Goal: Task Accomplishment & Management: Complete application form

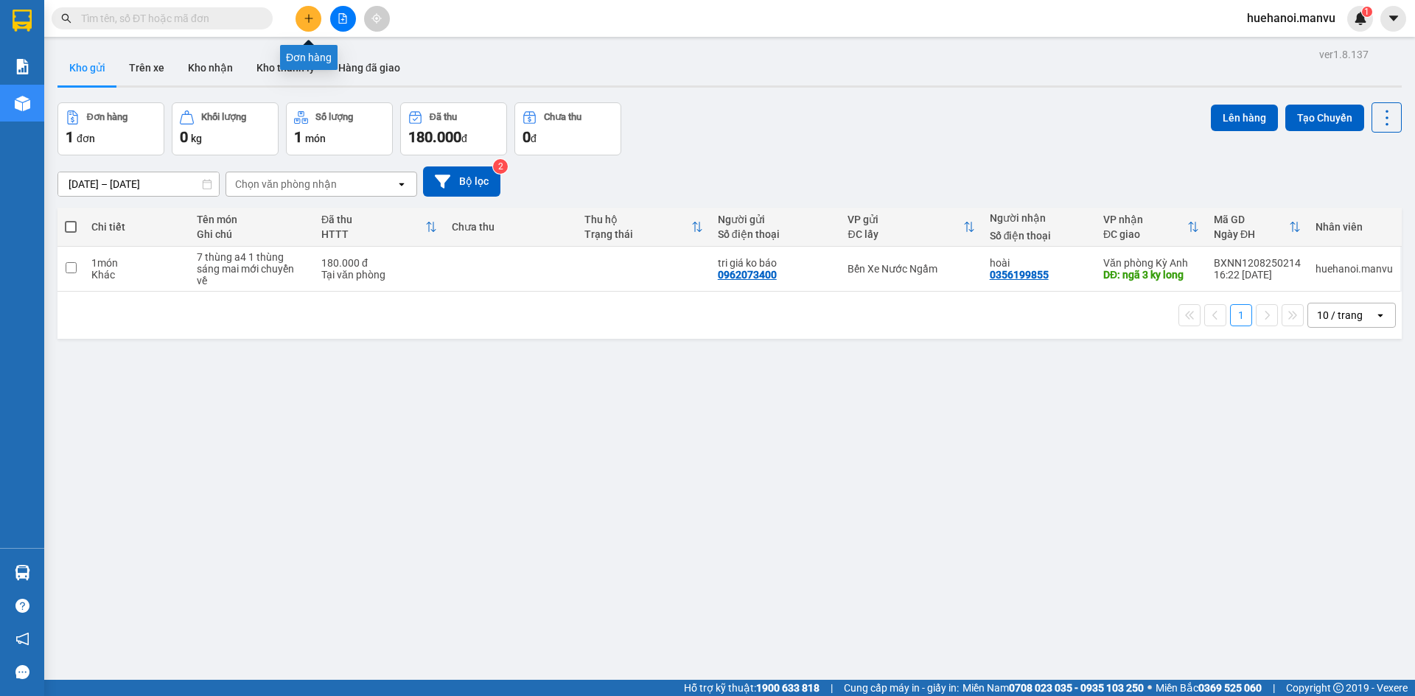
click at [299, 14] on button at bounding box center [308, 19] width 26 height 26
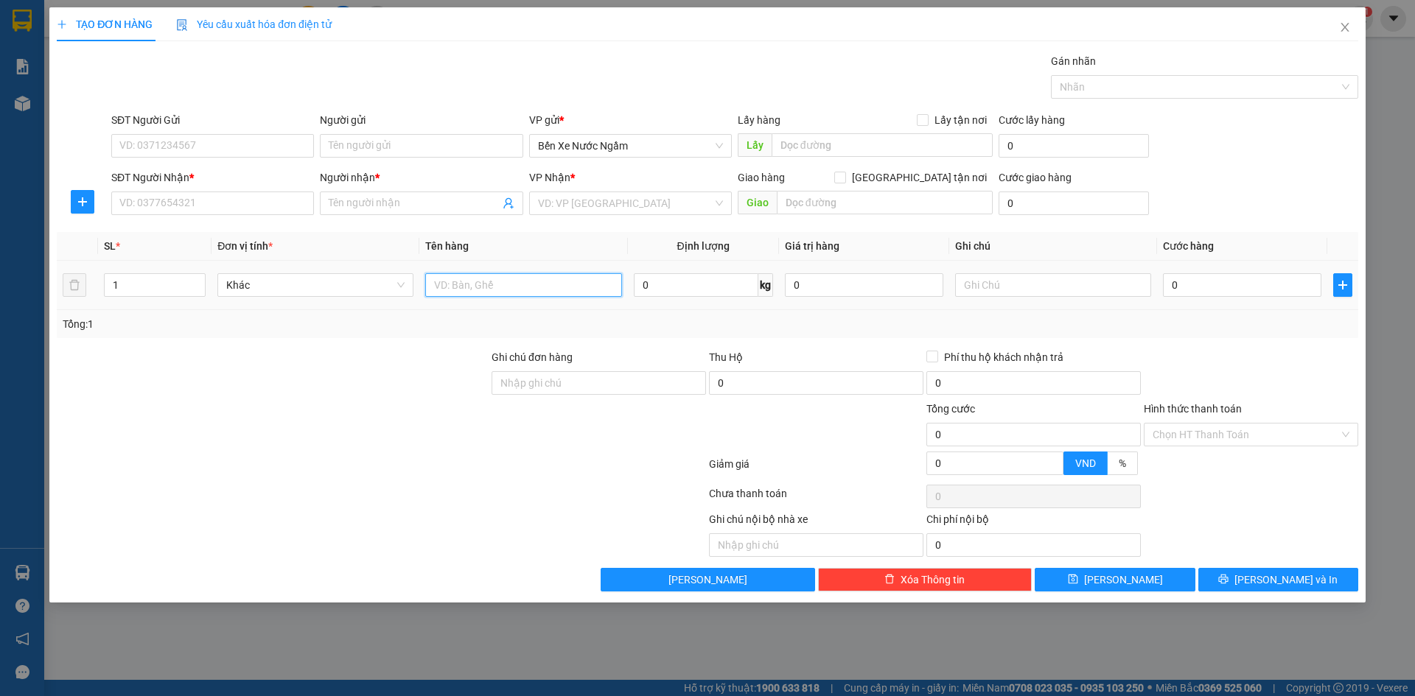
click at [492, 286] on input "text" at bounding box center [523, 285] width 196 height 24
type input "1 thùng"
click at [176, 205] on input "SĐT Người Nhận *" at bounding box center [212, 204] width 203 height 24
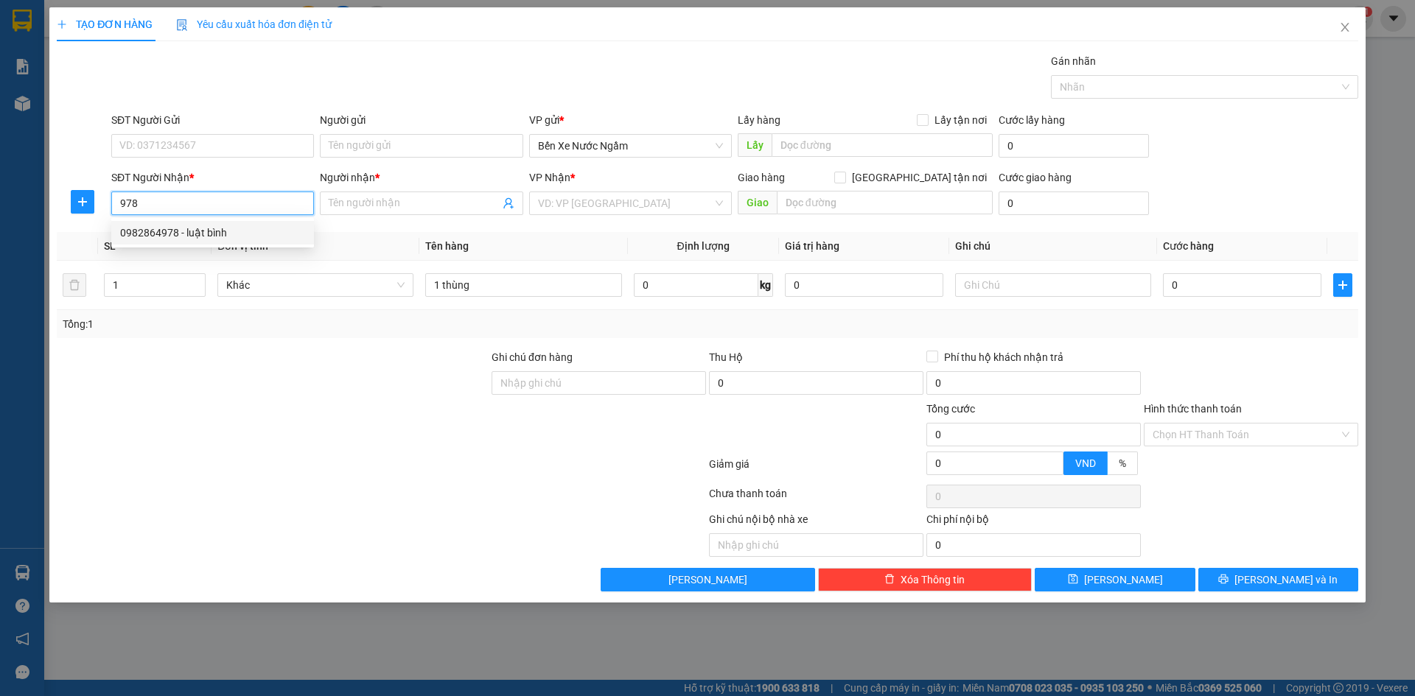
click at [191, 228] on div "0982864978 - luật bình" at bounding box center [212, 233] width 185 height 16
type input "0982864978"
type input "luật bình"
type input "0982864978"
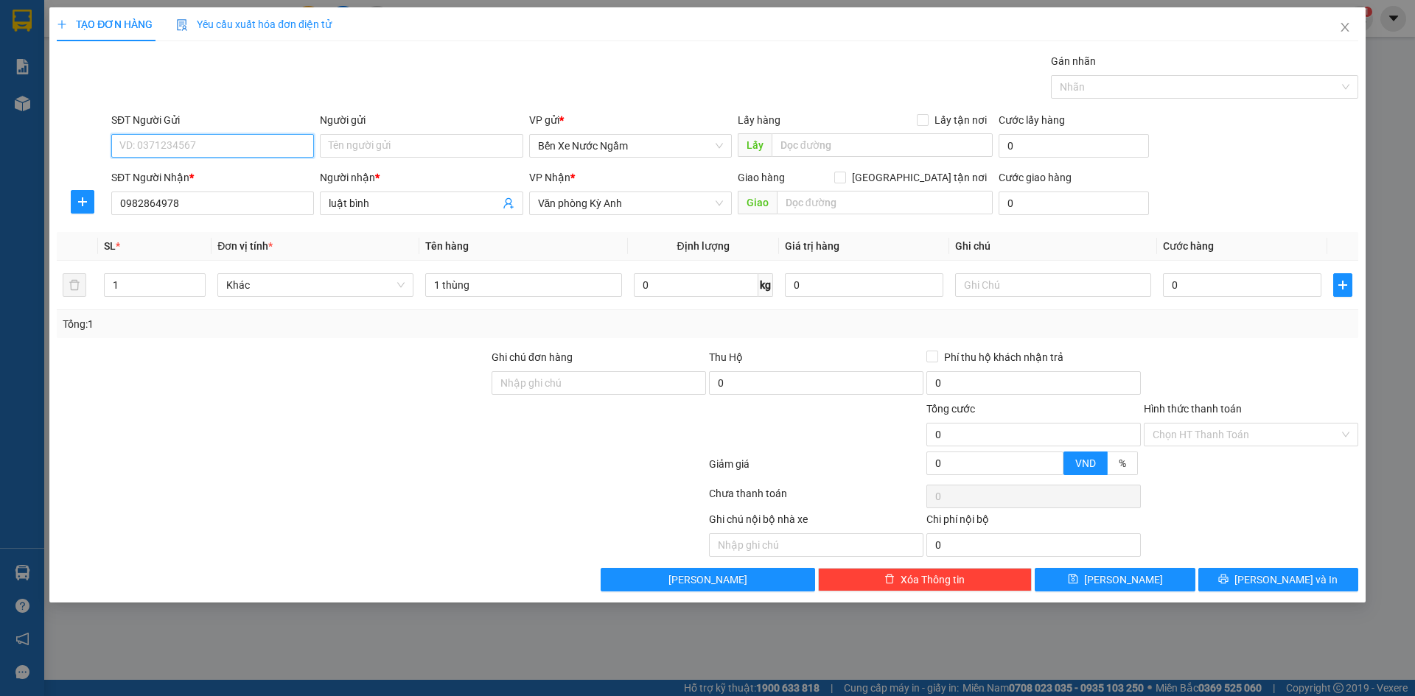
click at [228, 151] on input "SĐT Người Gửi" at bounding box center [212, 146] width 203 height 24
click at [204, 200] on div "0967641195 - hà tri giá ko bao" at bounding box center [212, 199] width 185 height 16
type input "0967641195"
type input "hà tri giá ko bao"
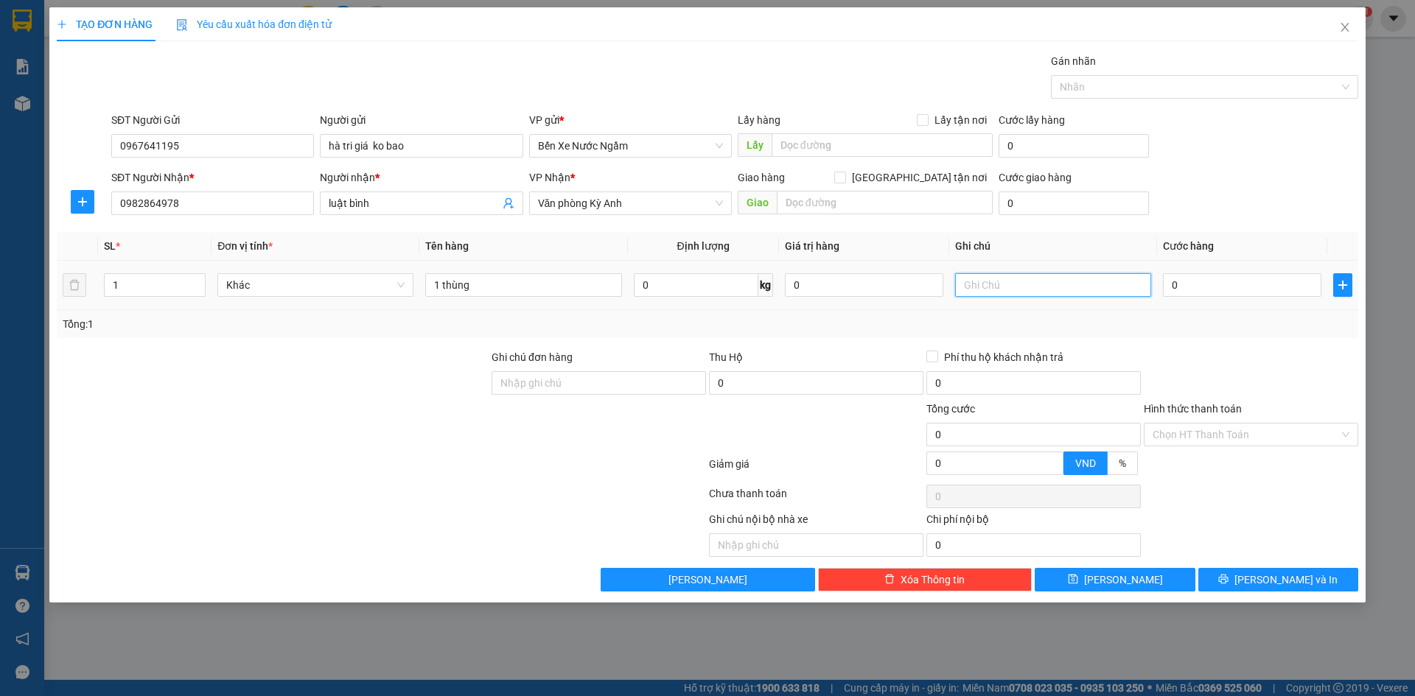
click at [1030, 288] on input "text" at bounding box center [1053, 285] width 196 height 24
type input "cc"
click at [1239, 288] on input "0" at bounding box center [1242, 285] width 158 height 24
type input "5"
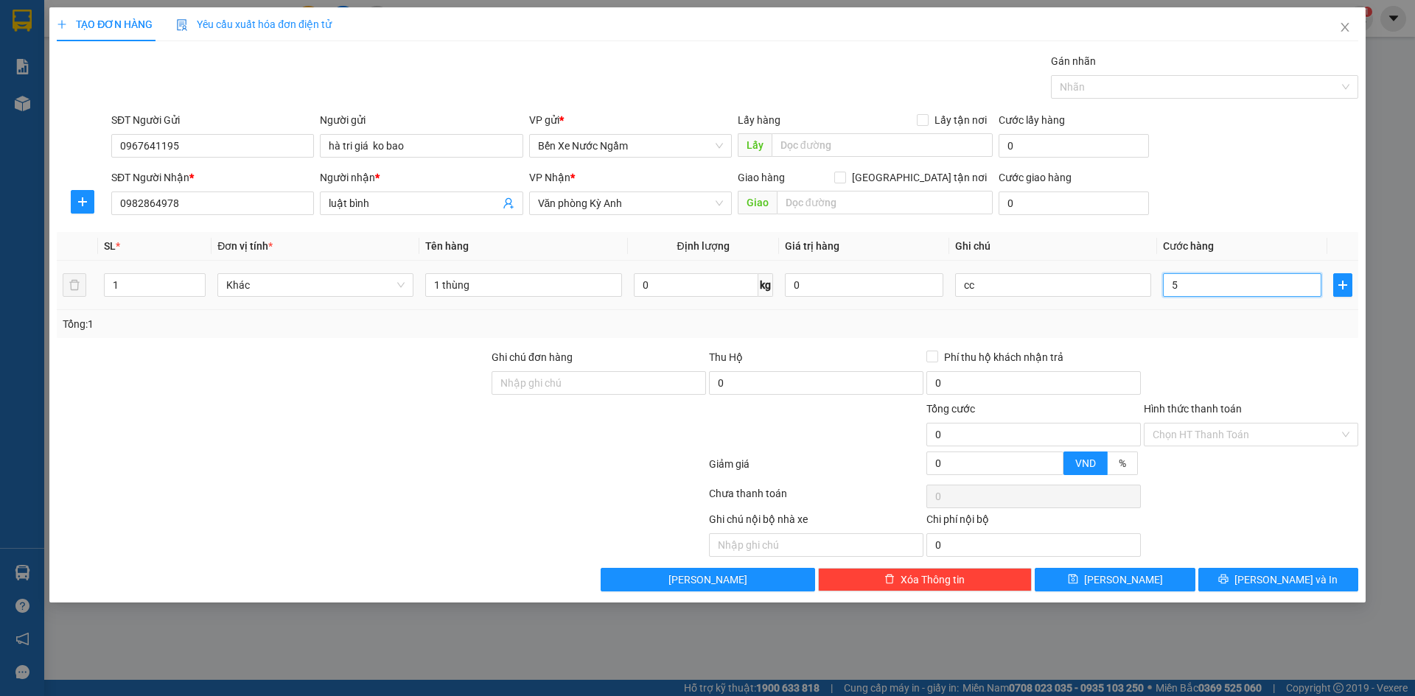
type input "5"
type input "50"
type input "500"
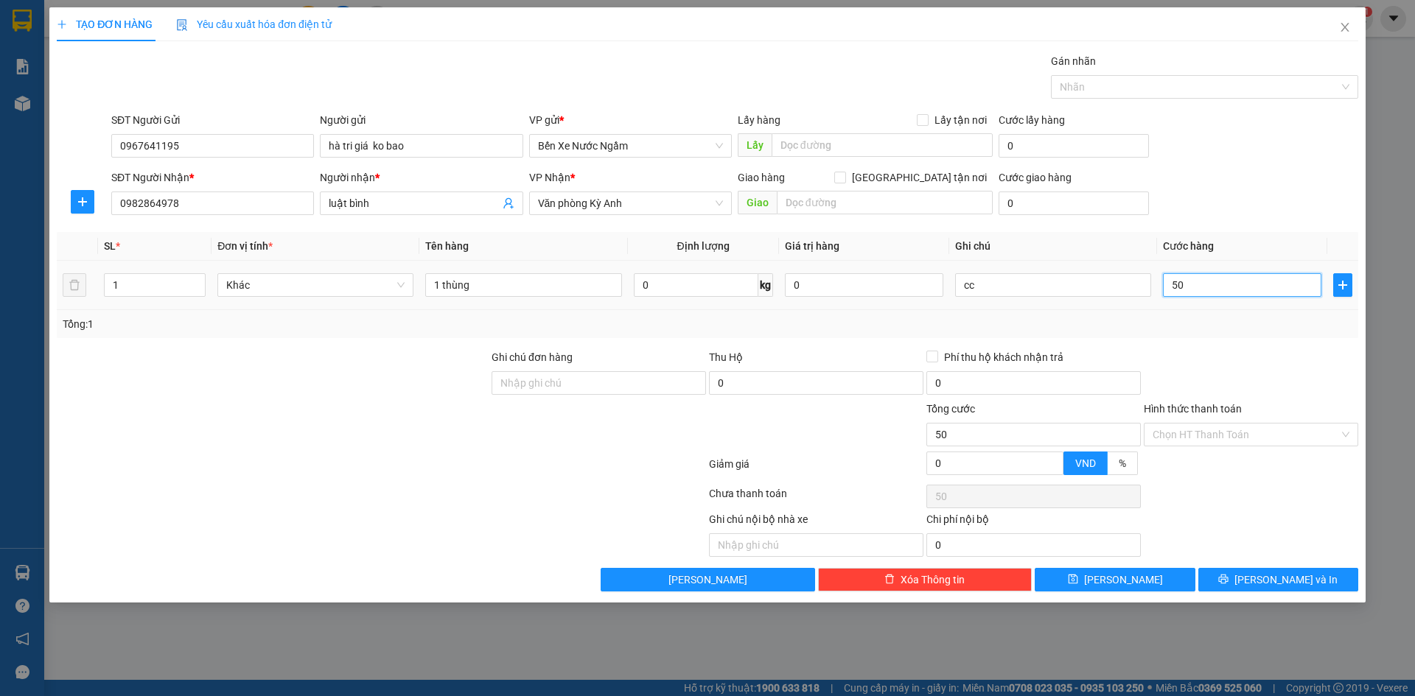
type input "500"
type input "5.000"
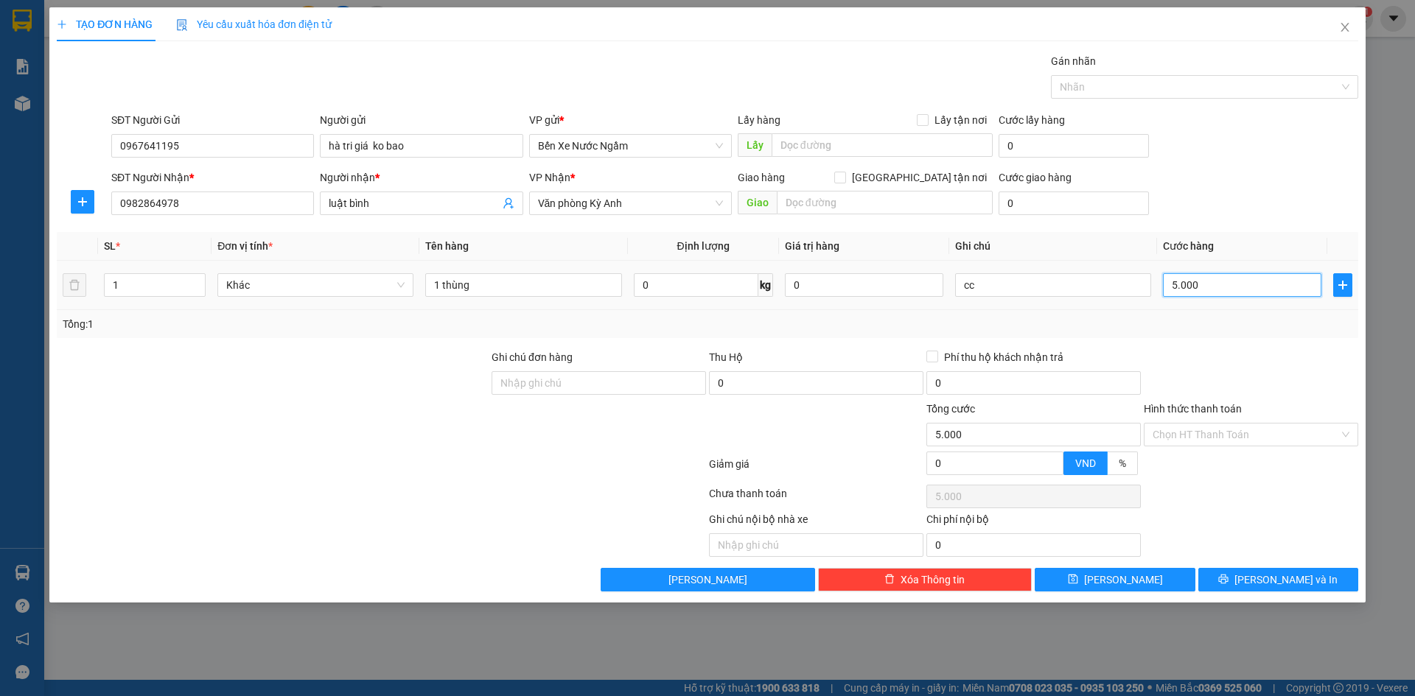
type input "50.000"
click at [1214, 571] on button "[PERSON_NAME] và In" at bounding box center [1278, 580] width 160 height 24
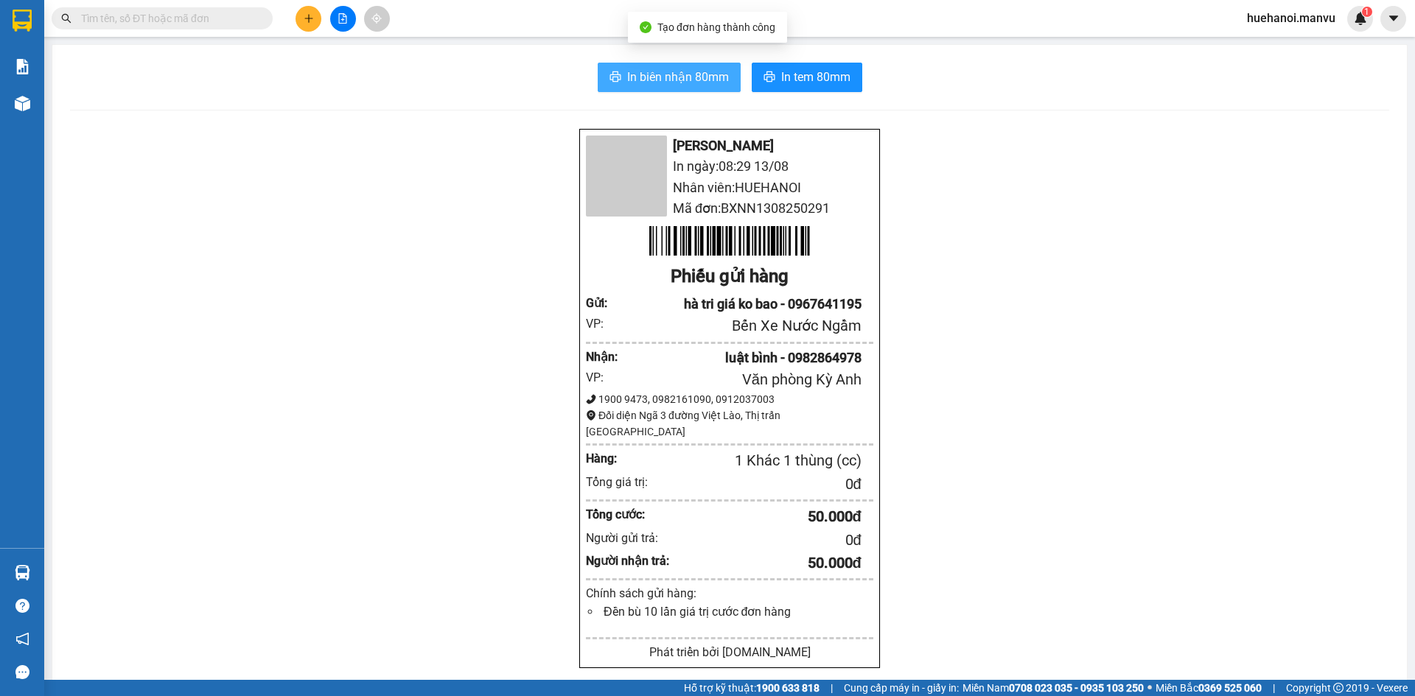
click at [676, 84] on span "In biên nhận 80mm" at bounding box center [678, 77] width 102 height 18
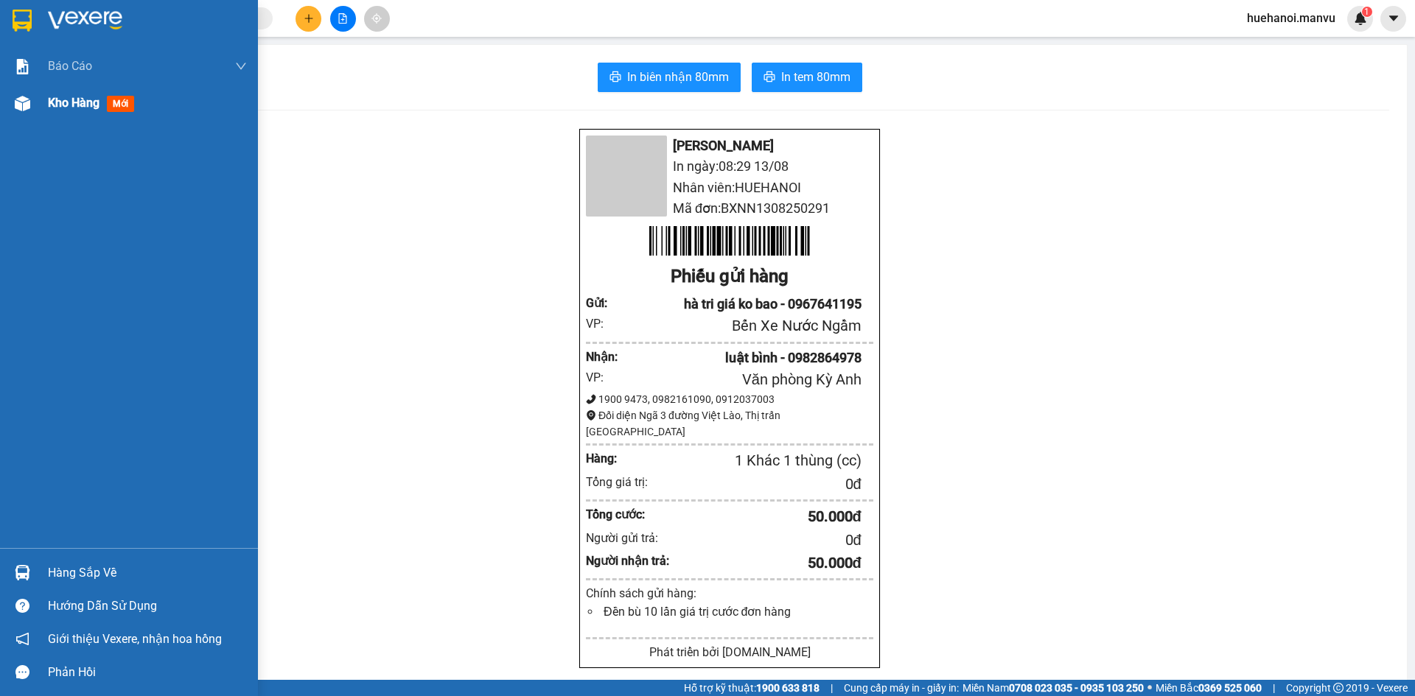
click at [77, 105] on span "Kho hàng" at bounding box center [74, 103] width 52 height 14
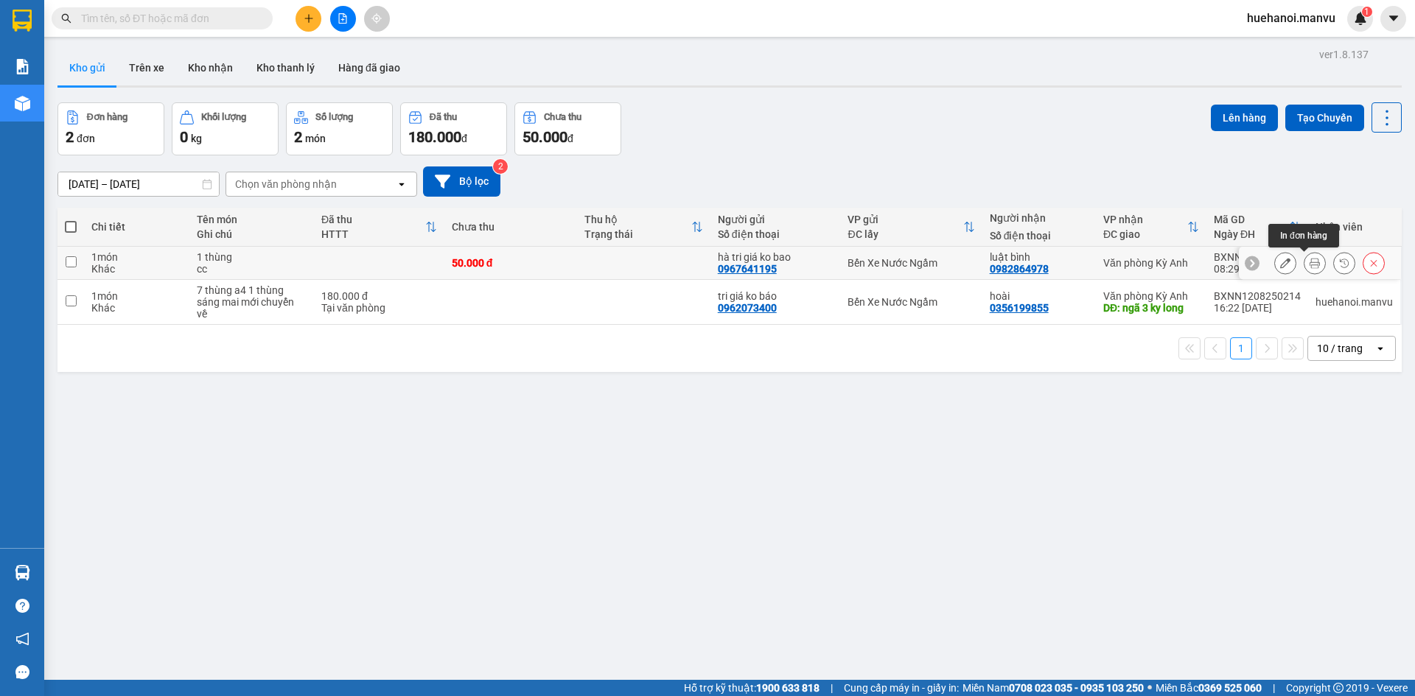
click at [1309, 265] on icon at bounding box center [1314, 263] width 10 height 10
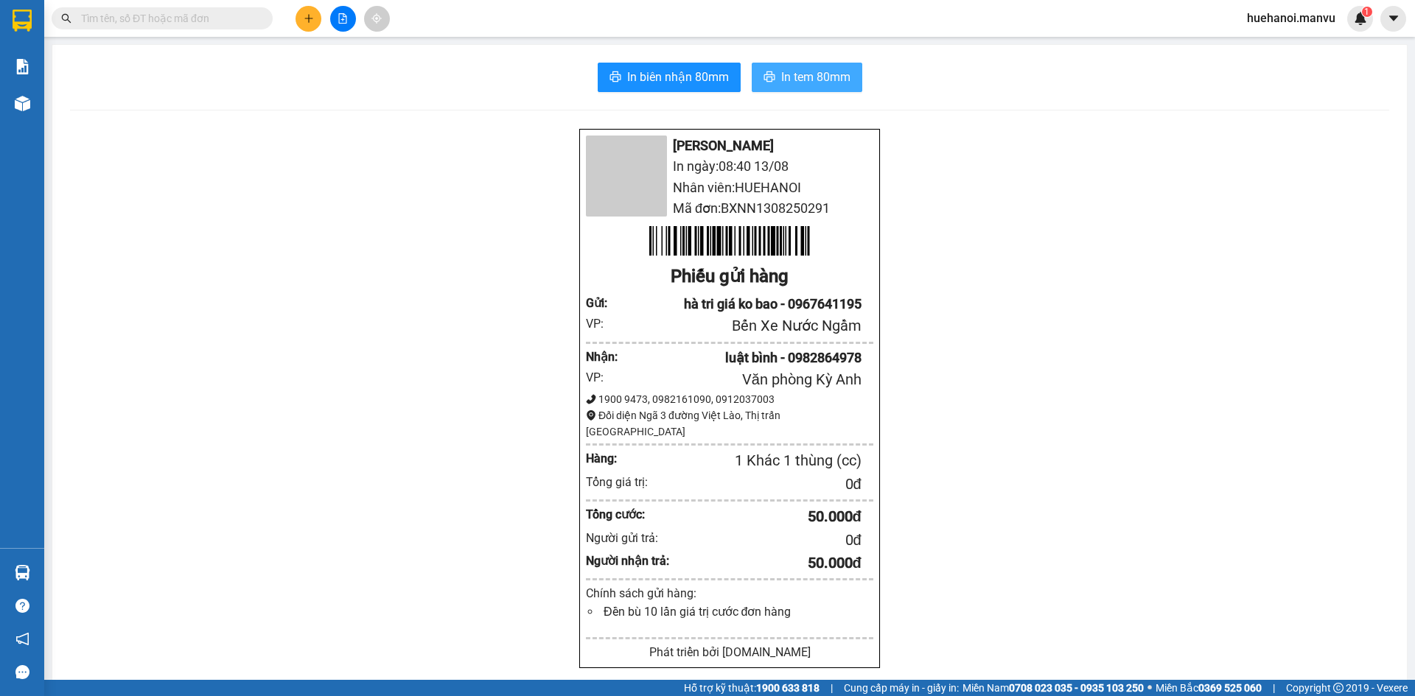
click at [798, 79] on span "In tem 80mm" at bounding box center [815, 77] width 69 height 18
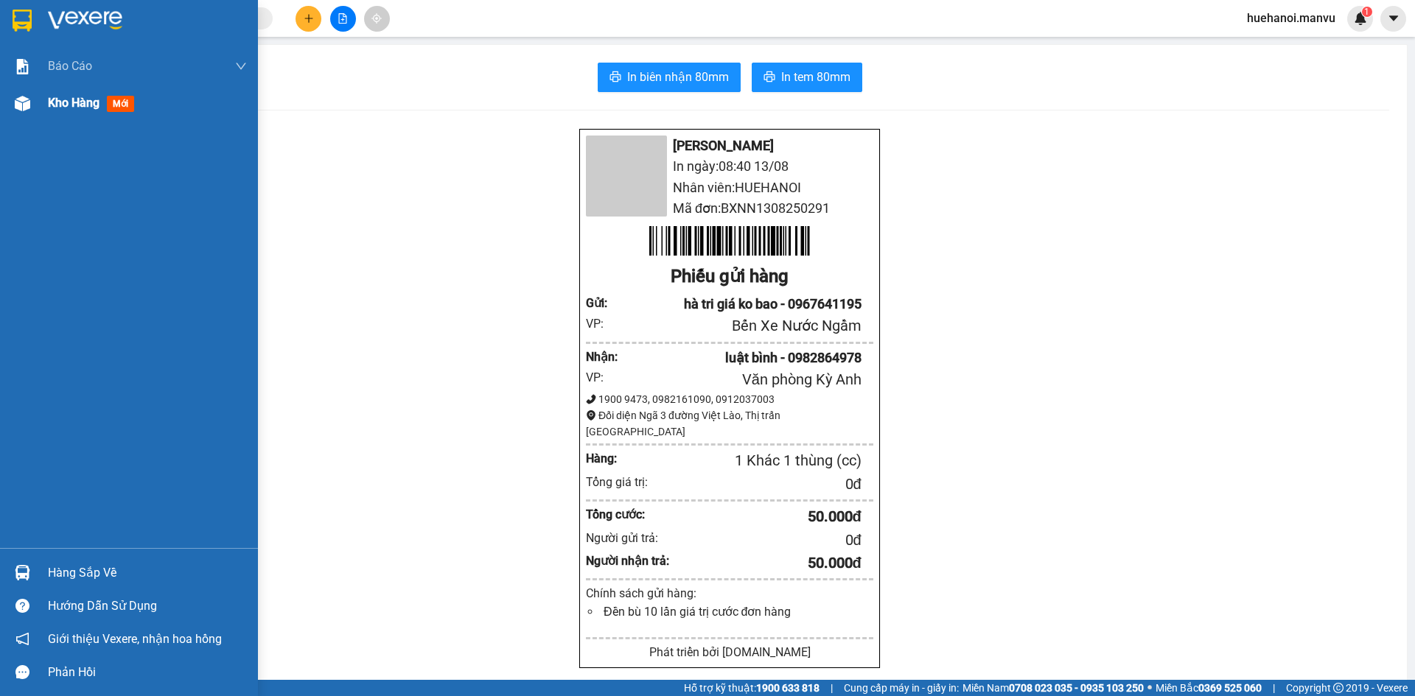
click at [75, 100] on span "Kho hàng" at bounding box center [74, 103] width 52 height 14
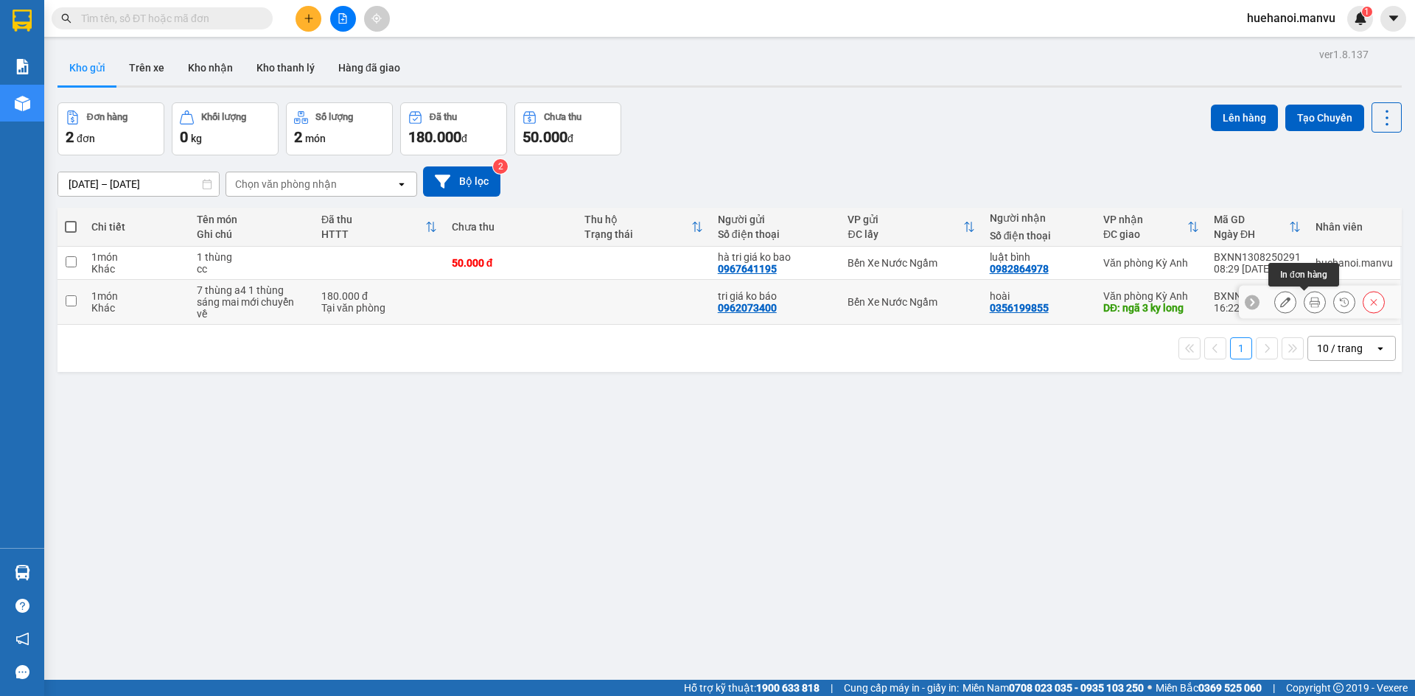
click at [1309, 302] on icon at bounding box center [1314, 302] width 10 height 10
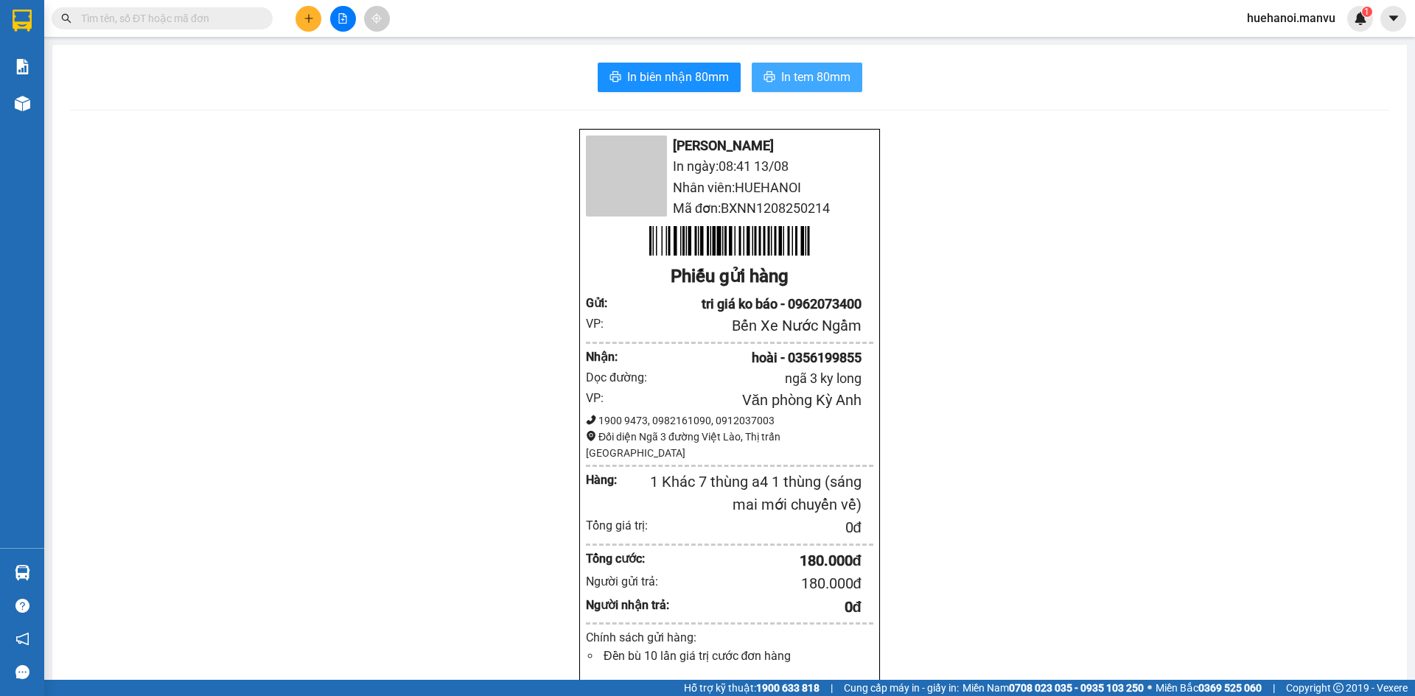
click at [808, 80] on span "In tem 80mm" at bounding box center [815, 77] width 69 height 18
click at [821, 88] on button "In tem 80mm" at bounding box center [807, 77] width 111 height 29
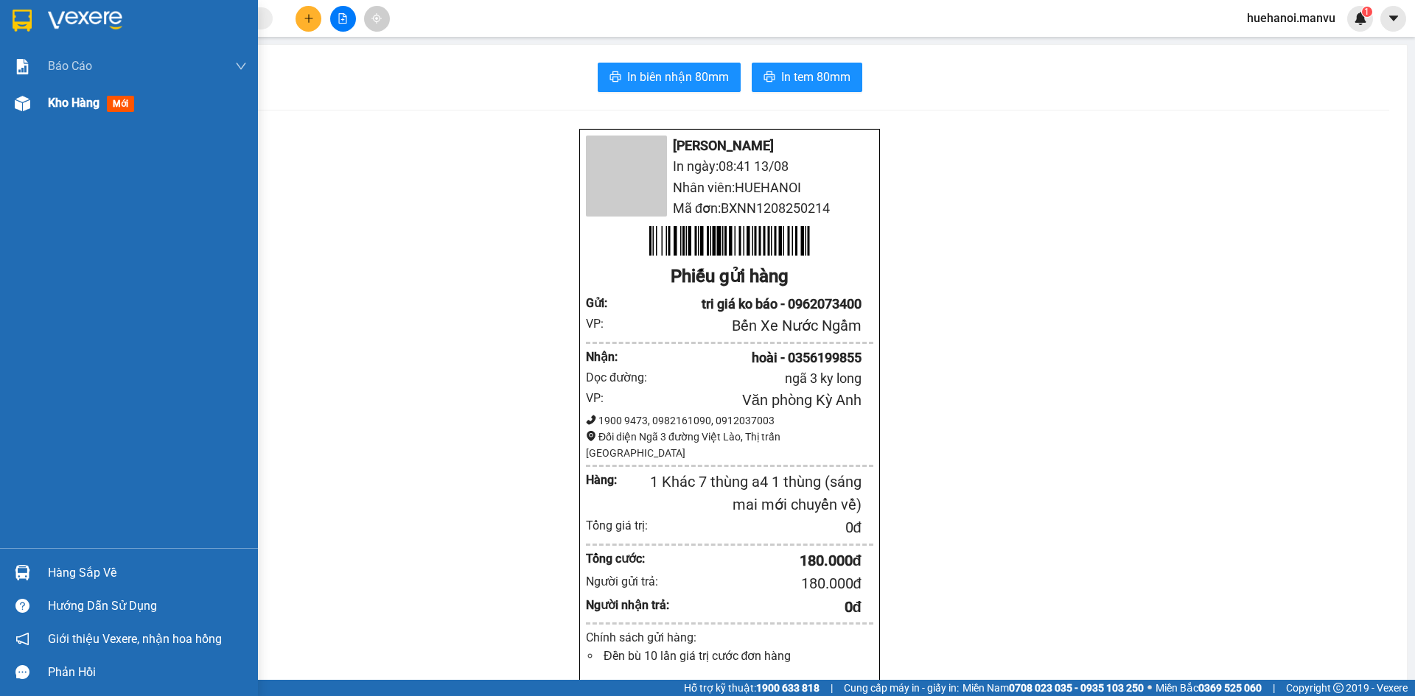
click at [82, 103] on span "Kho hàng" at bounding box center [74, 103] width 52 height 14
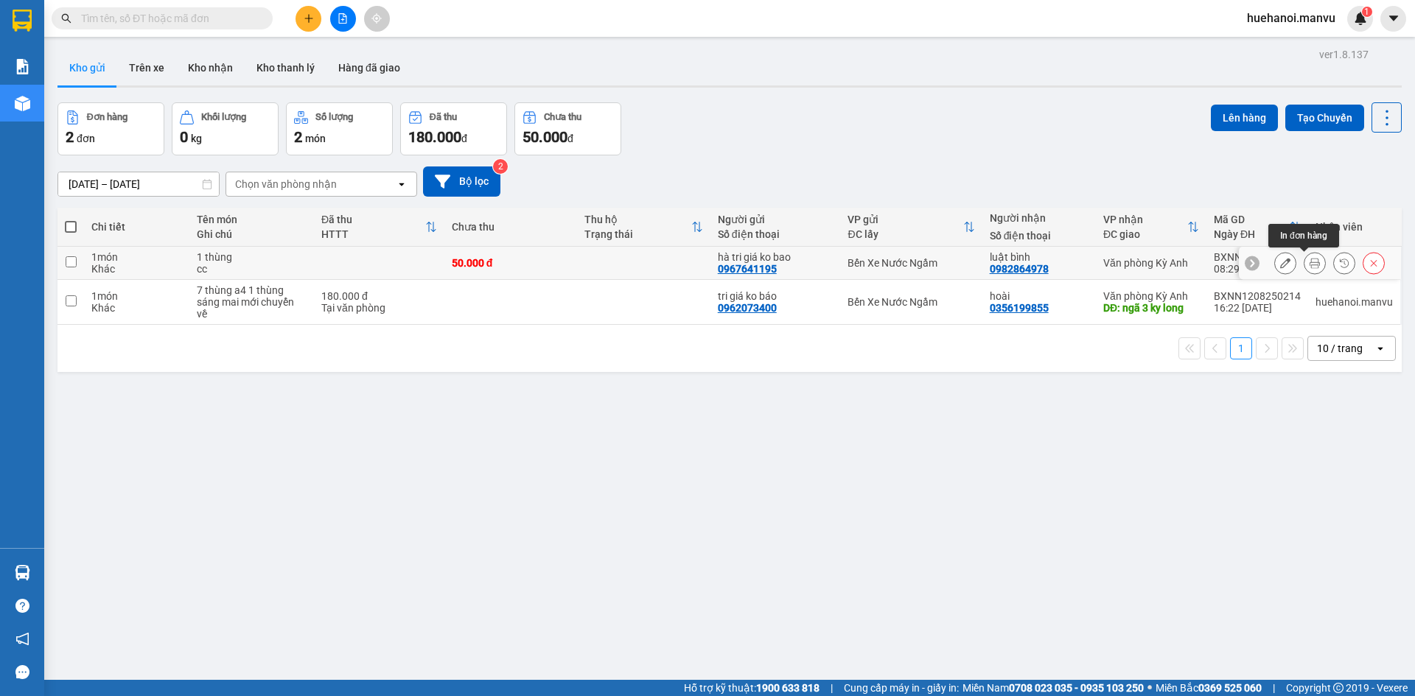
click at [1291, 264] on div at bounding box center [1329, 263] width 111 height 22
click at [1309, 262] on icon at bounding box center [1314, 263] width 10 height 10
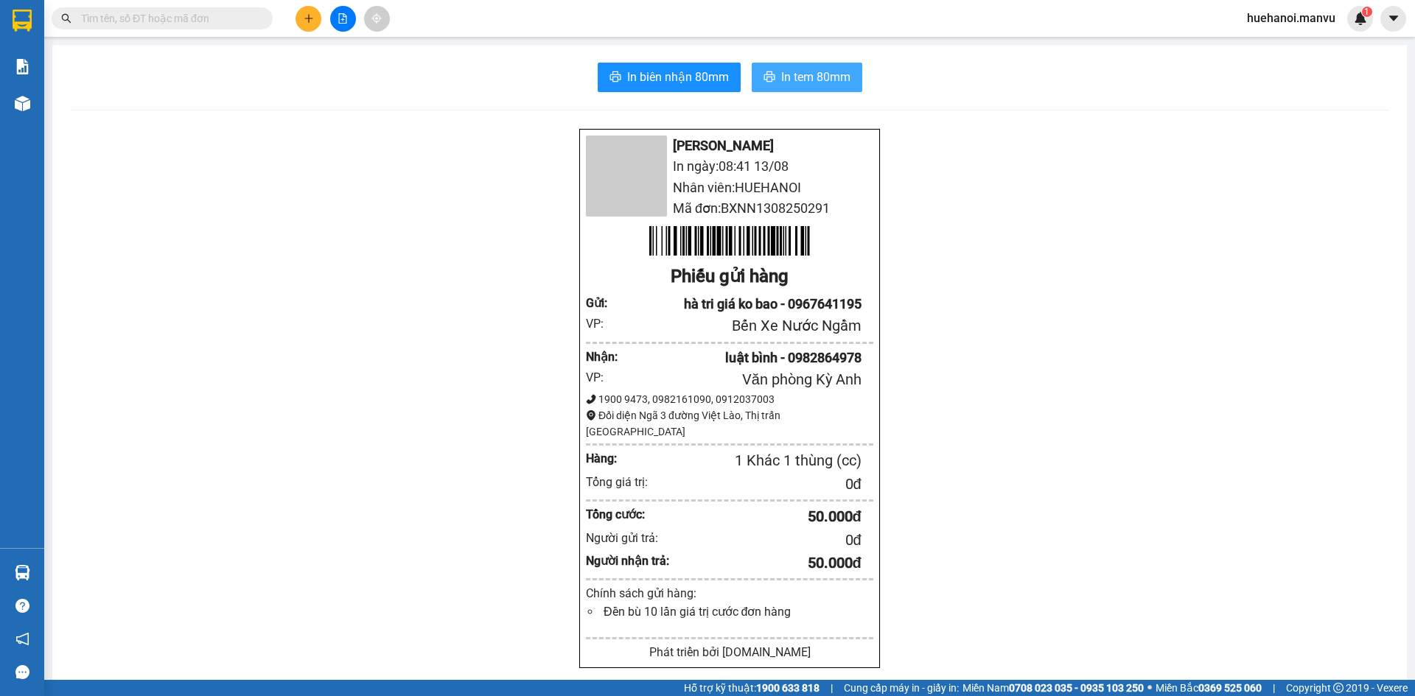
click at [832, 76] on span "In tem 80mm" at bounding box center [815, 77] width 69 height 18
click at [310, 19] on icon "plus" at bounding box center [309, 18] width 10 height 10
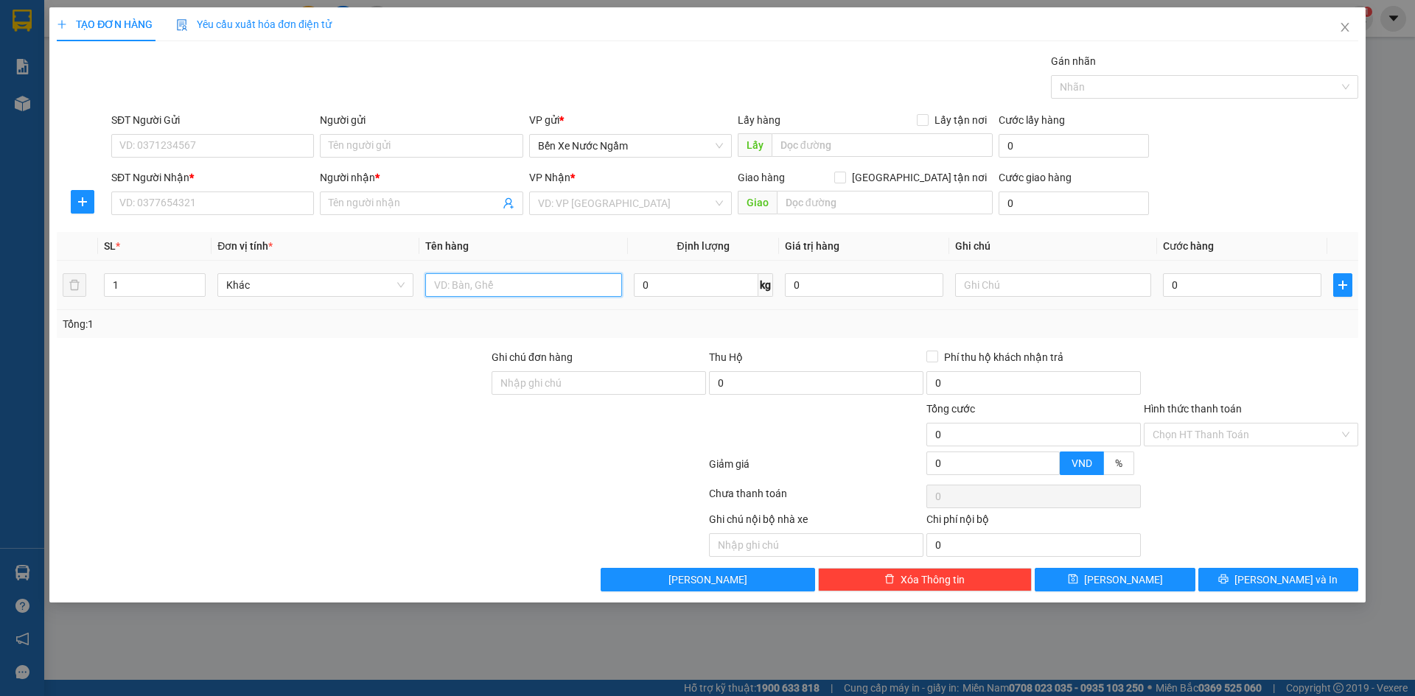
click at [491, 296] on input "text" at bounding box center [523, 285] width 196 height 24
type input "1 thùng"
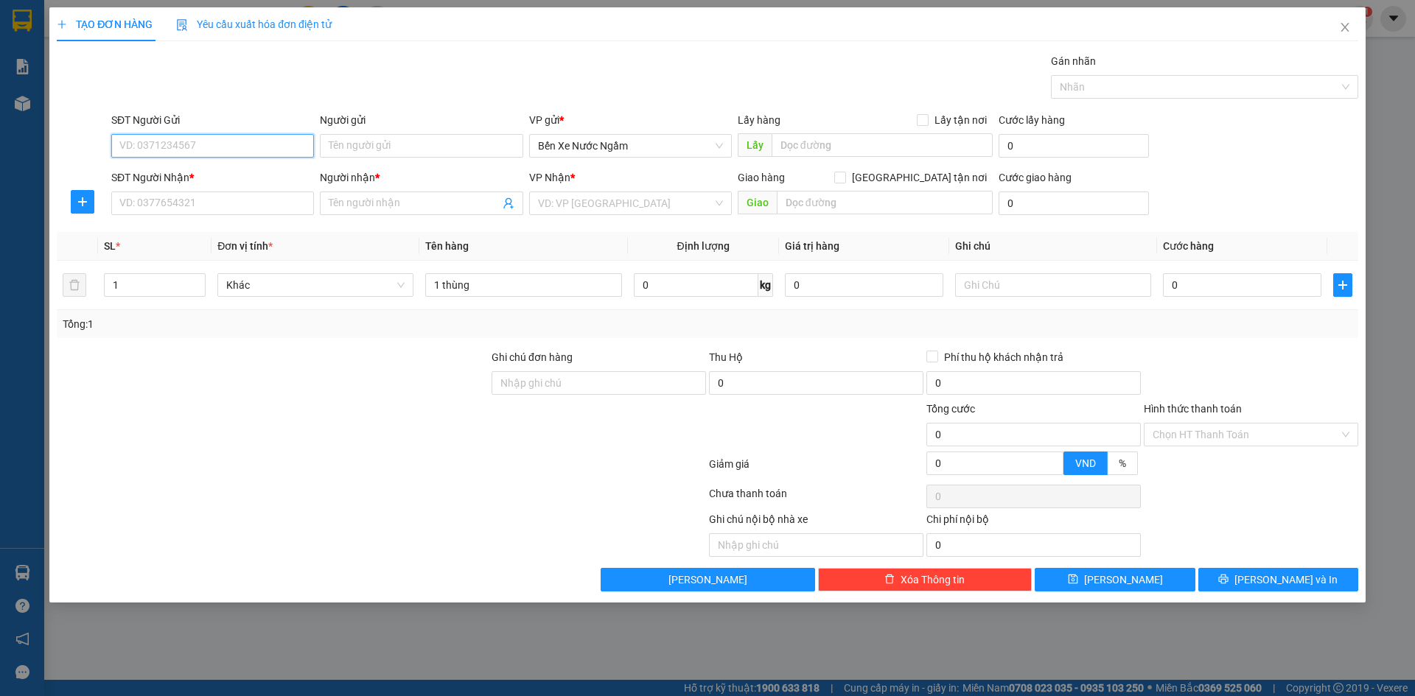
click at [195, 151] on input "SĐT Người Gửi" at bounding box center [212, 146] width 203 height 24
type input "0966783561"
click at [180, 178] on div "0966783561 - tri giá ko báo" at bounding box center [212, 175] width 185 height 16
type input "tri giá ko báo"
type input "0966783561"
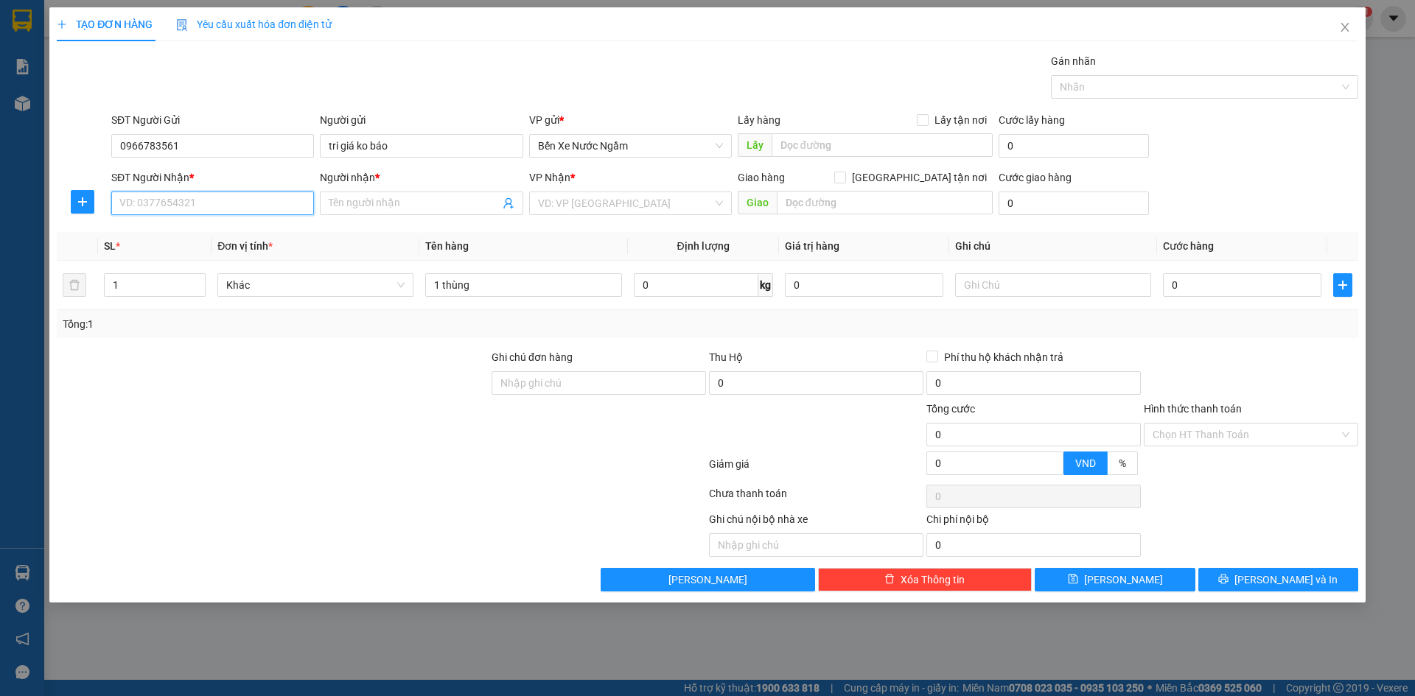
click at [211, 211] on input "SĐT Người Nhận *" at bounding box center [212, 204] width 203 height 24
click at [214, 230] on div "0387903022 - luyến nhung" at bounding box center [212, 233] width 185 height 16
type input "0387903022"
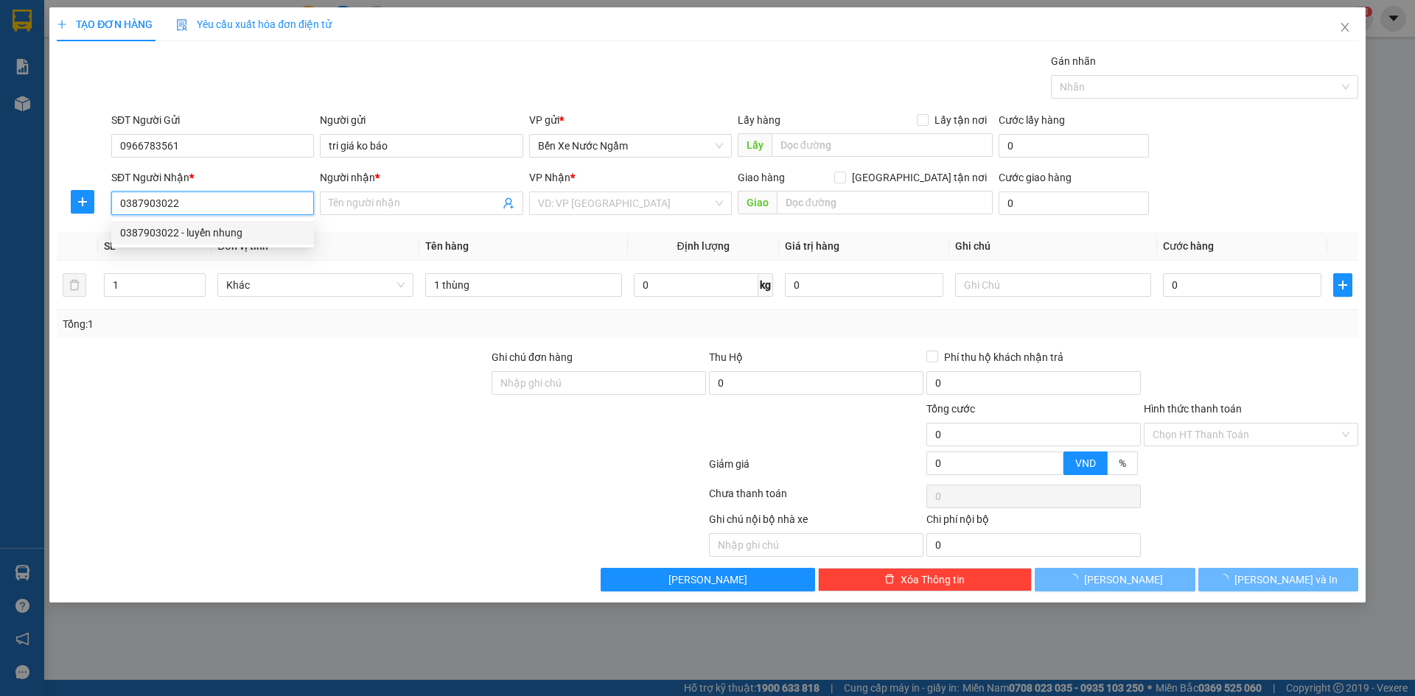
type input "luyến nhung"
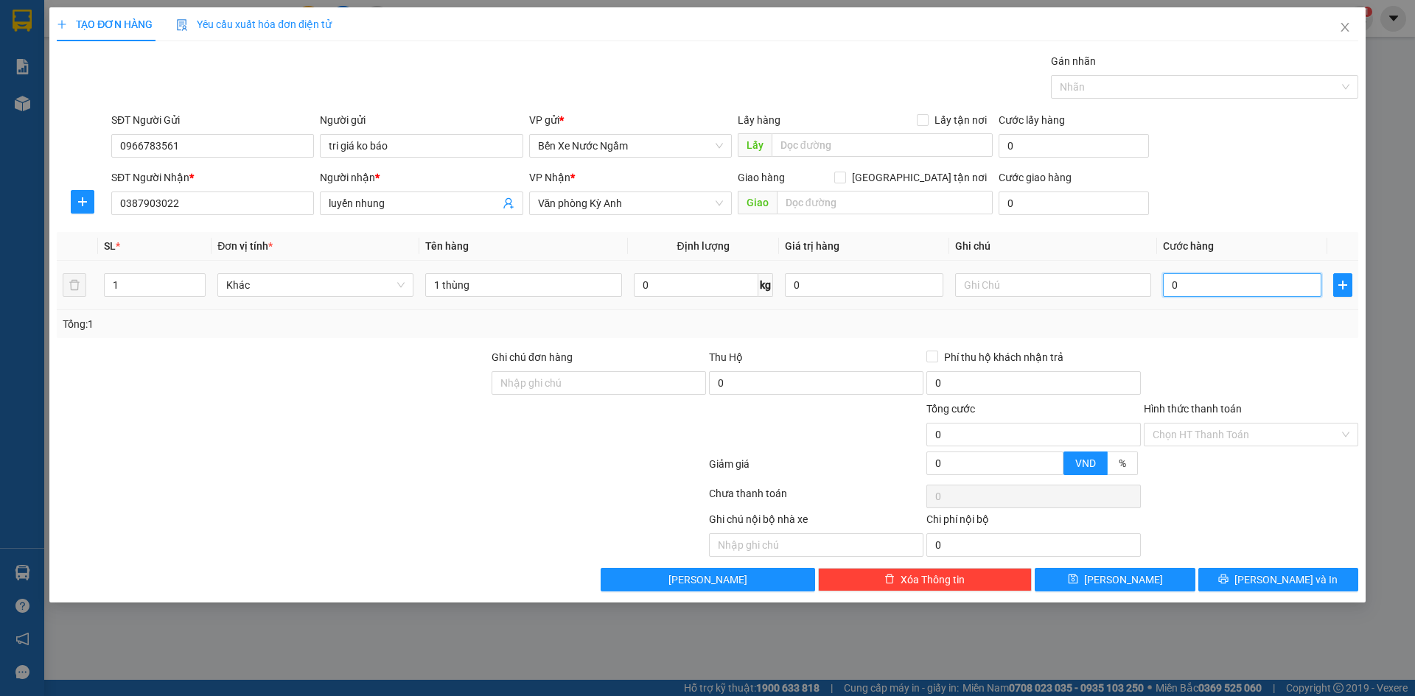
click at [1258, 296] on input "0" at bounding box center [1242, 285] width 158 height 24
type input "5"
type input "50"
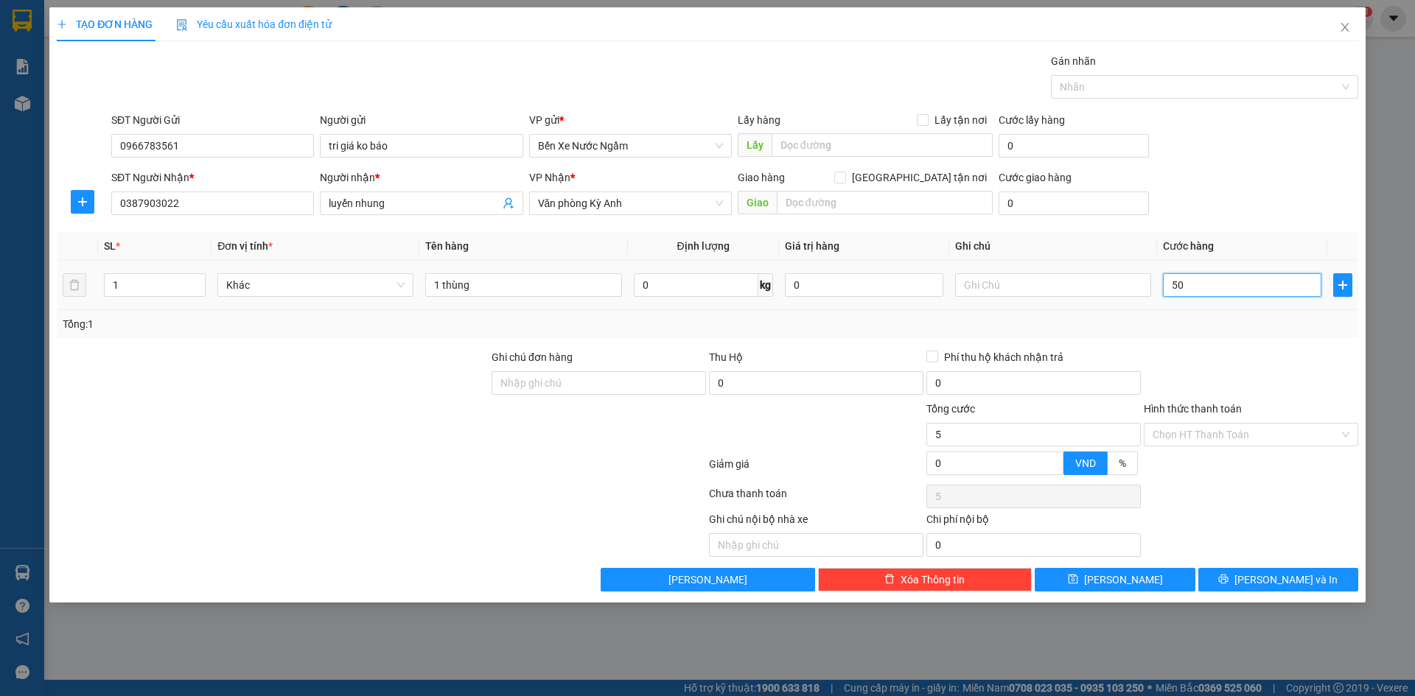
type input "50"
type input "500"
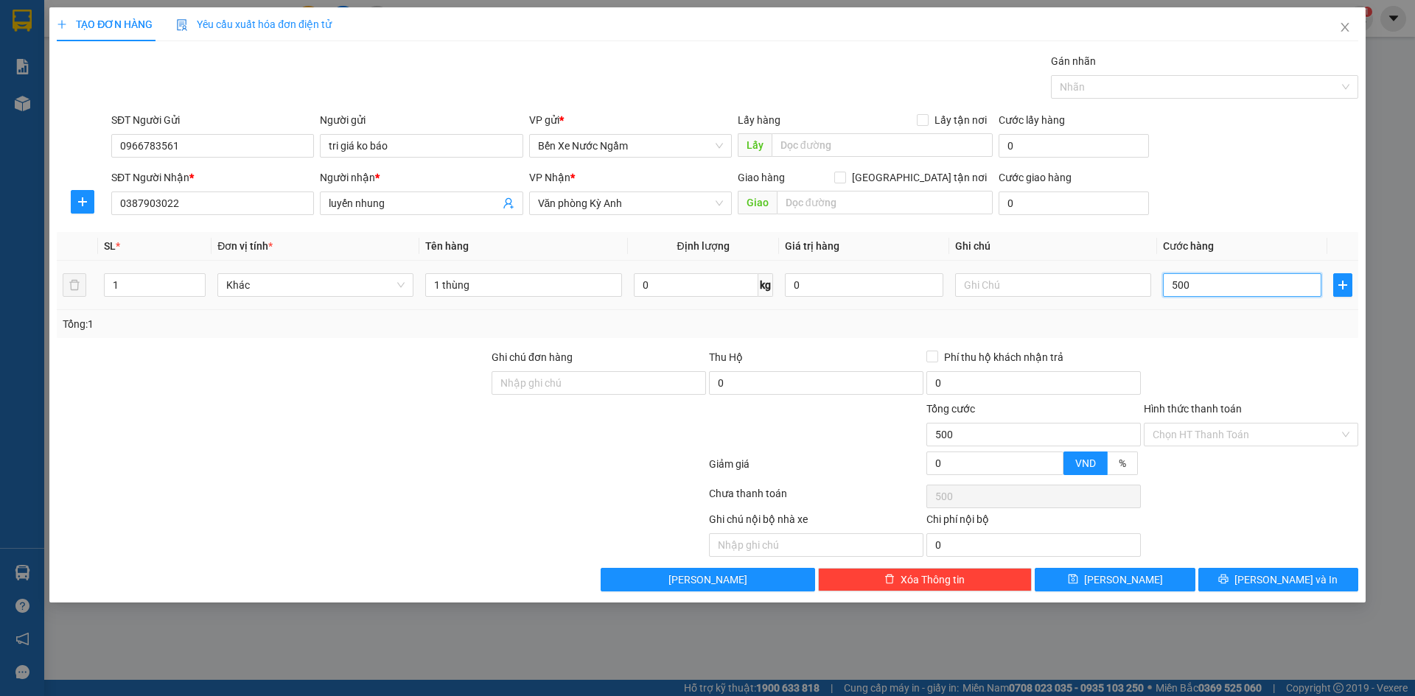
type input "5.000"
type input "50.000"
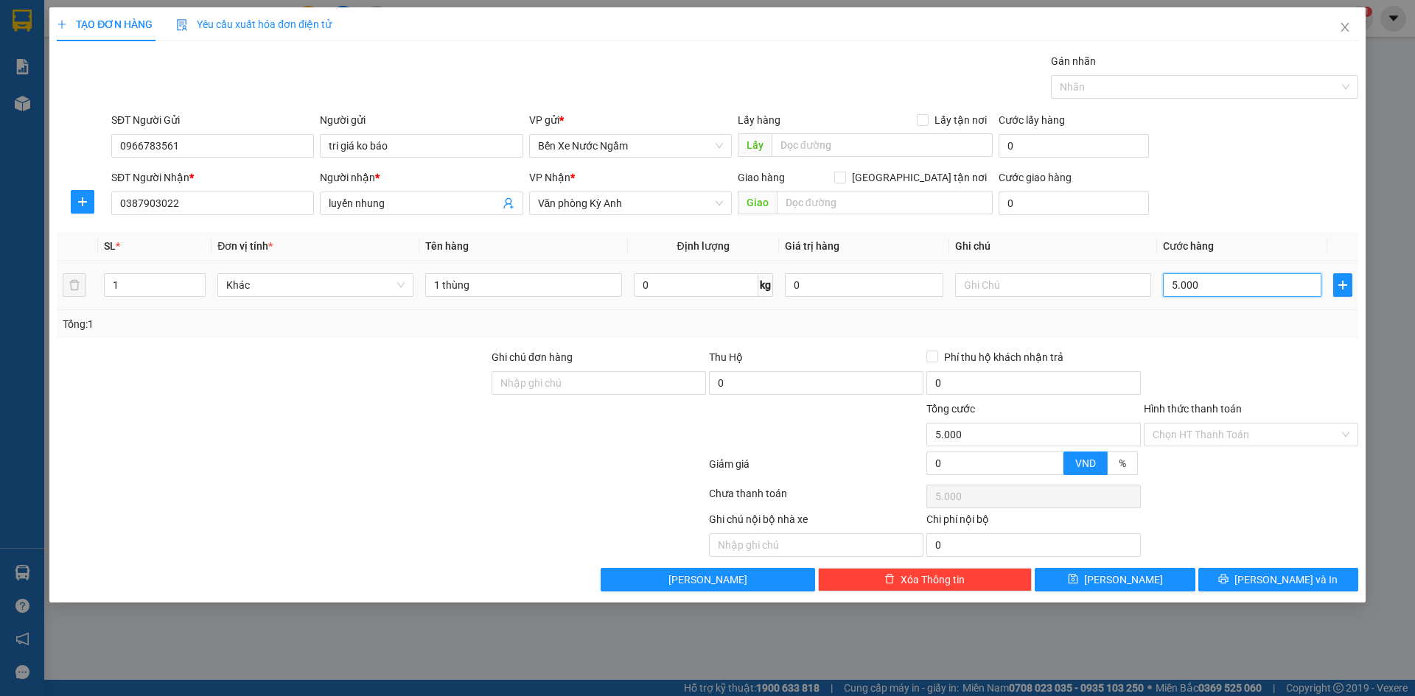
type input "50.000"
click at [497, 287] on input "1 thùng" at bounding box center [523, 285] width 196 height 24
type input "1 thùng mpham"
click at [1272, 572] on span "[PERSON_NAME] và In" at bounding box center [1285, 580] width 103 height 16
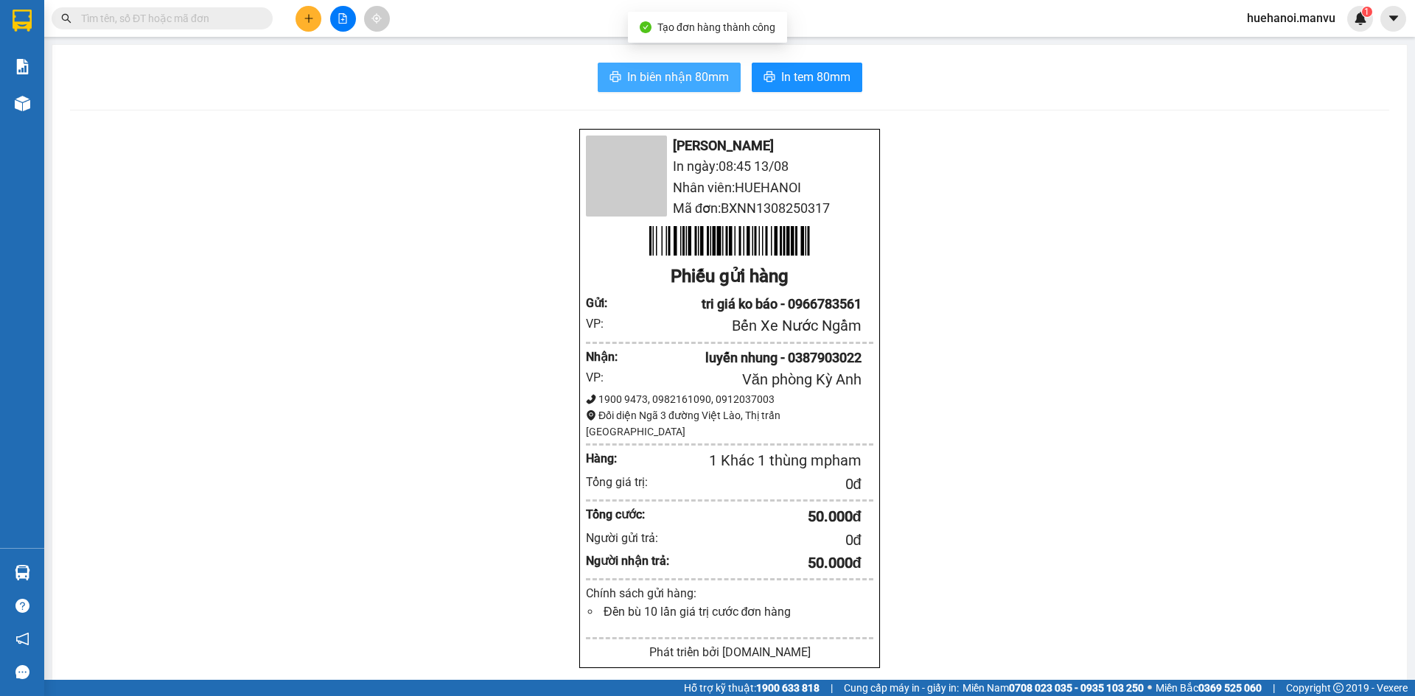
click at [707, 90] on button "In biên nhận 80mm" at bounding box center [669, 77] width 143 height 29
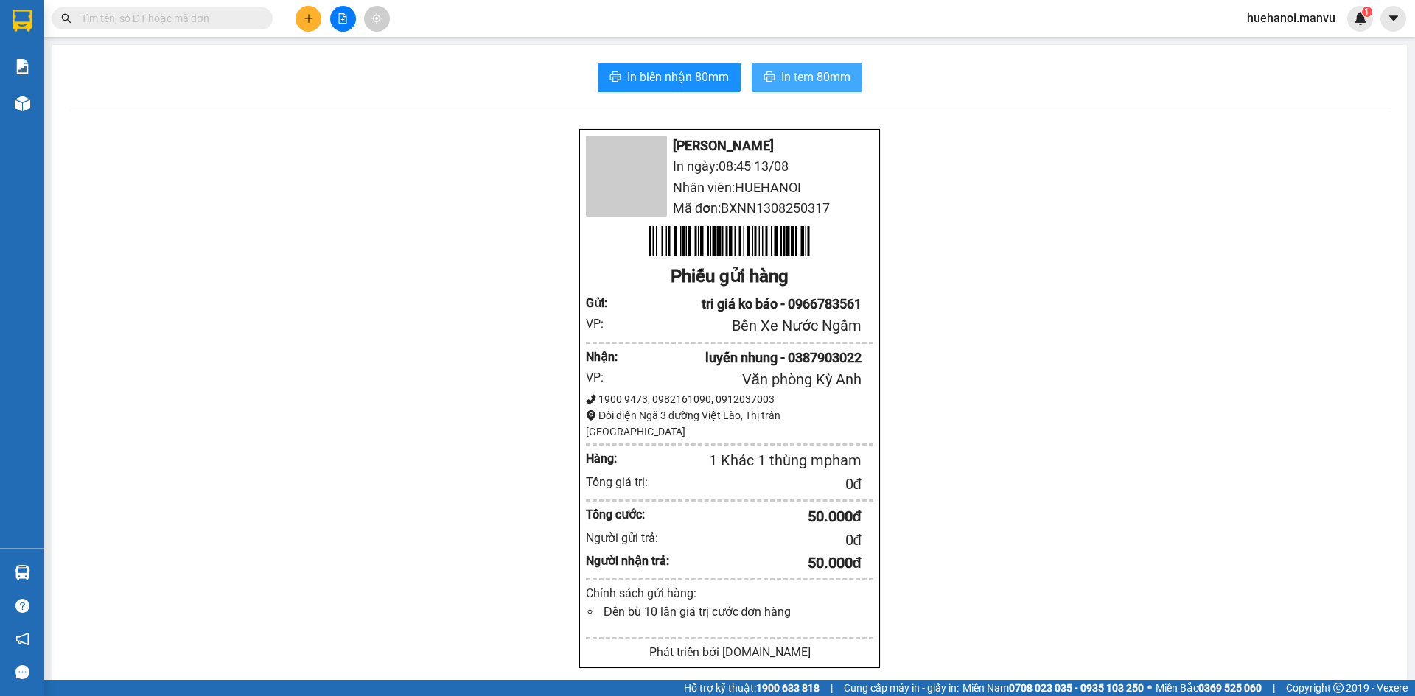
click at [789, 78] on span "In tem 80mm" at bounding box center [815, 77] width 69 height 18
click at [816, 77] on span "In tem 80mm" at bounding box center [815, 77] width 69 height 18
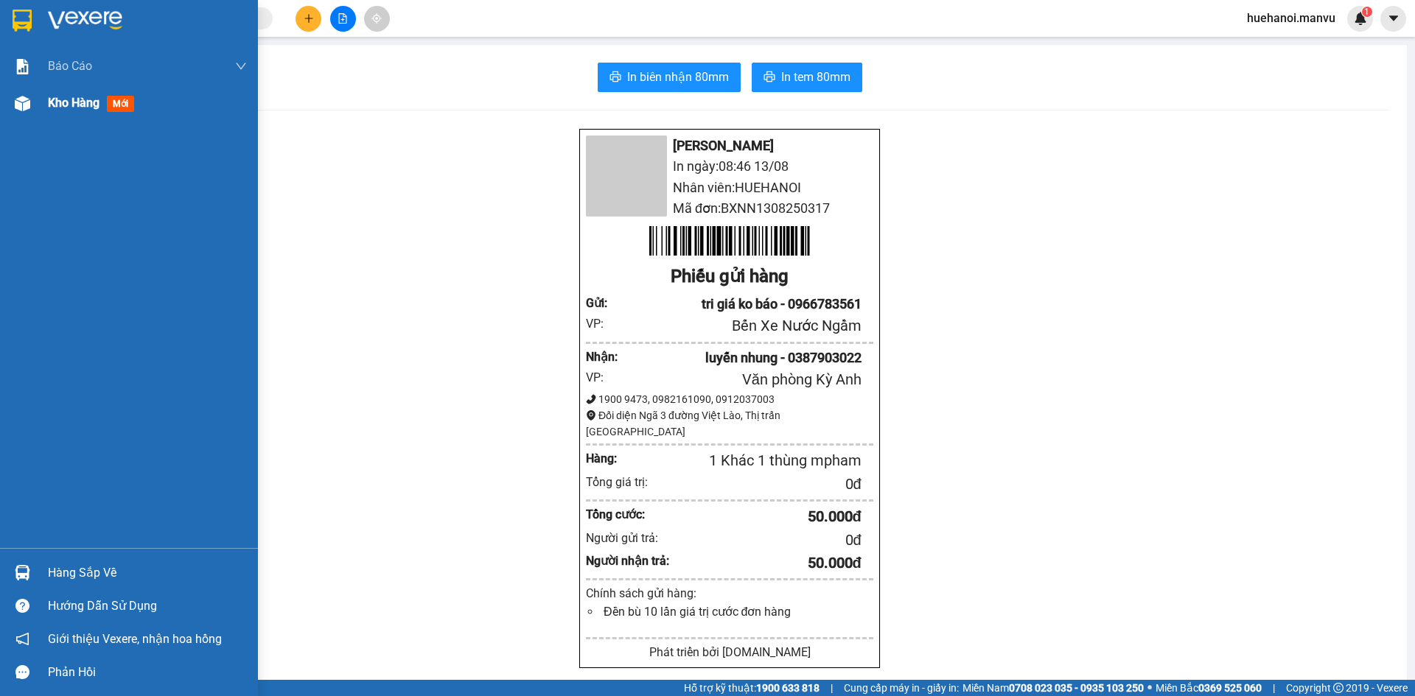
click at [69, 102] on span "Kho hàng" at bounding box center [74, 103] width 52 height 14
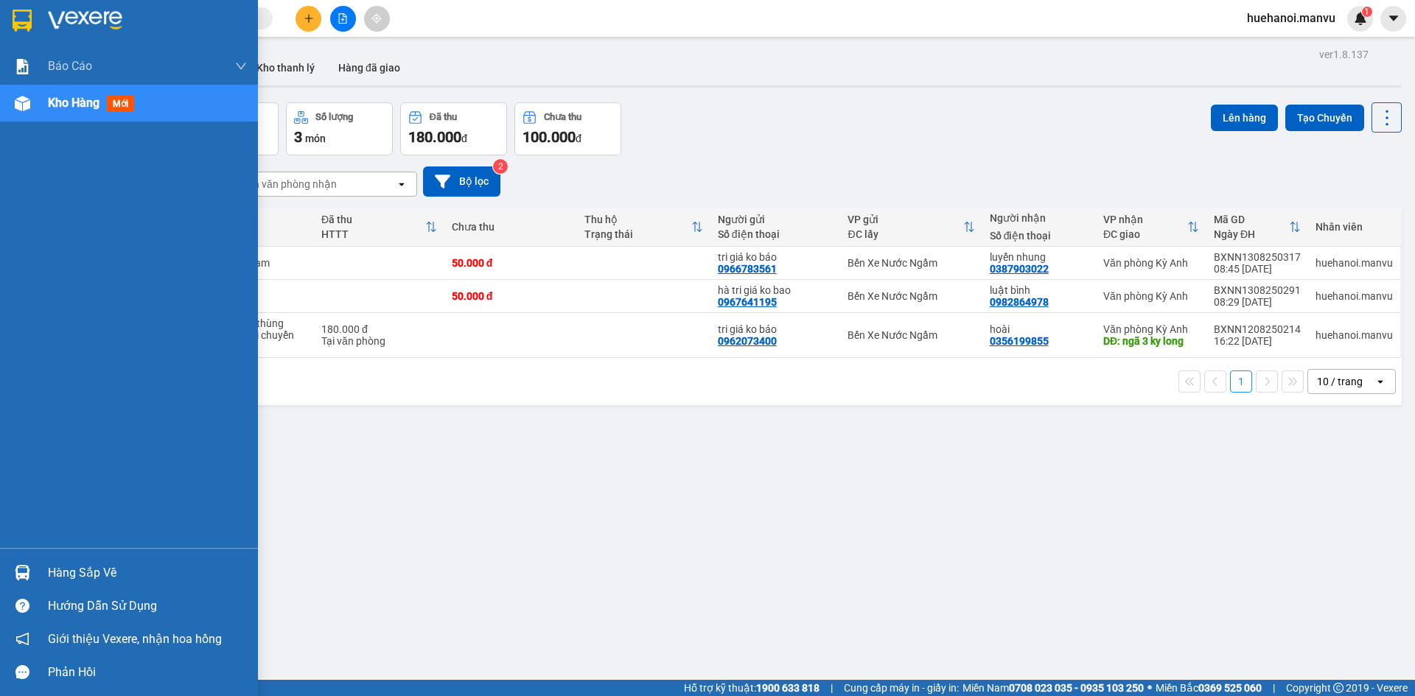
click at [66, 570] on div "Hàng sắp về" at bounding box center [147, 573] width 199 height 22
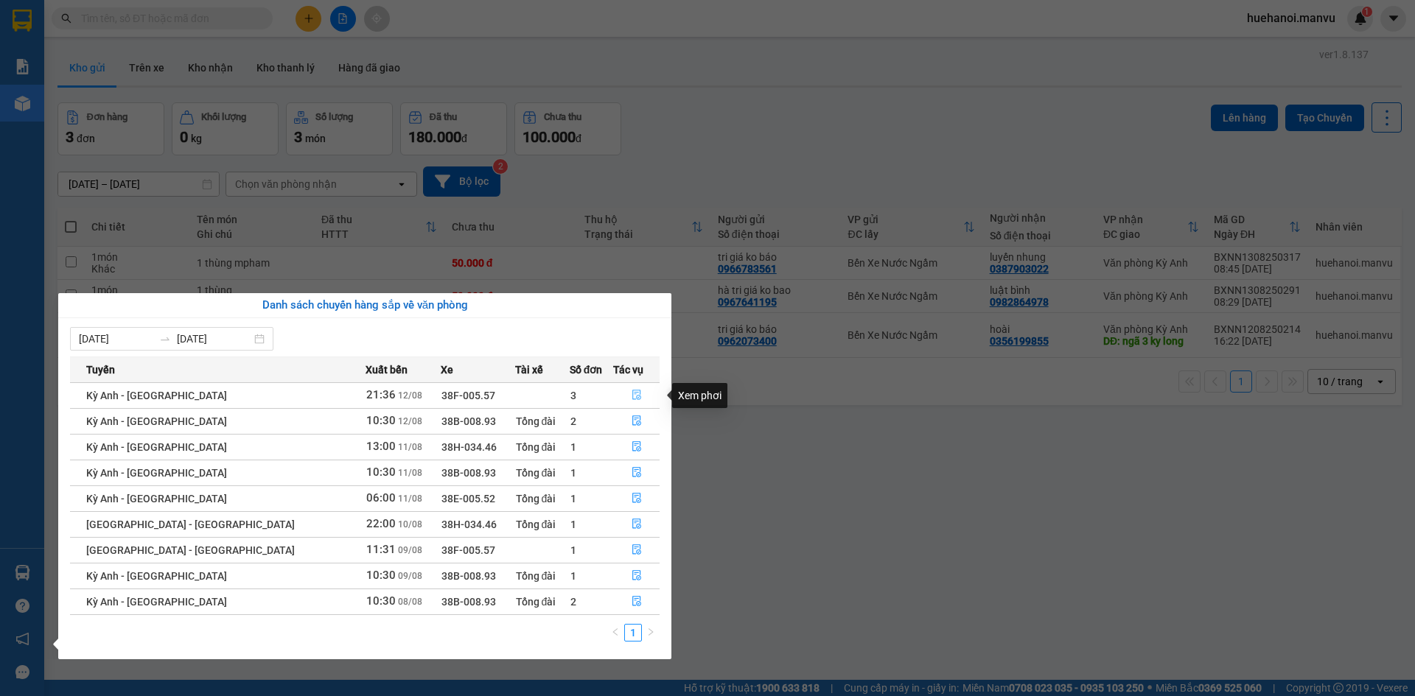
click at [632, 394] on icon "file-done" at bounding box center [636, 395] width 9 height 10
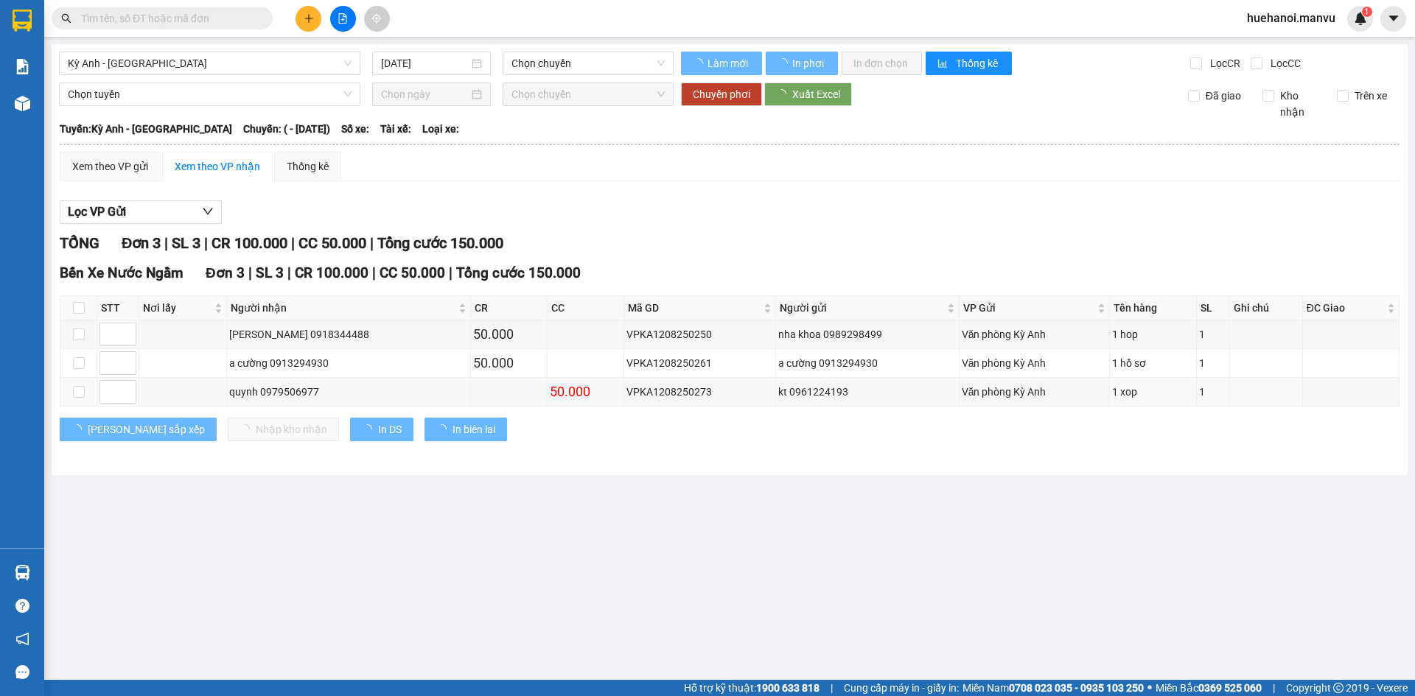
type input "[DATE]"
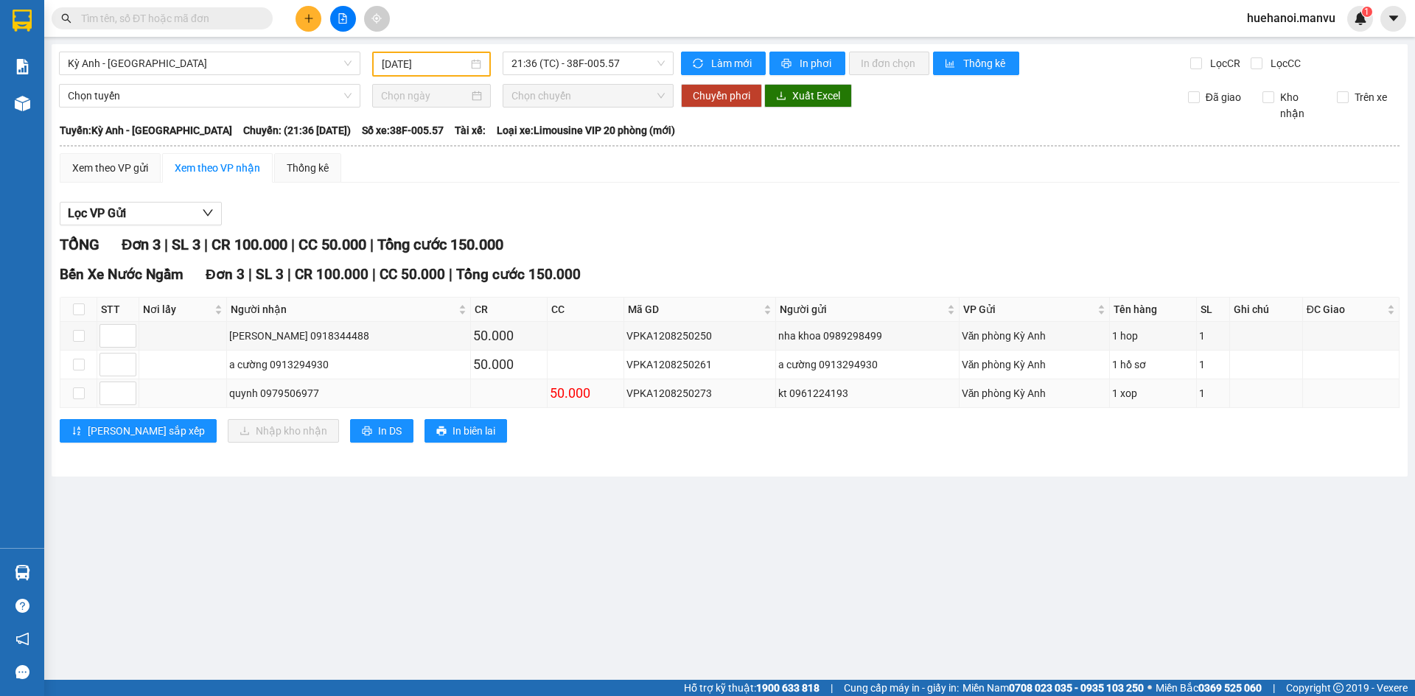
click at [626, 395] on div "VPKA1208250273" at bounding box center [699, 393] width 147 height 16
drag, startPoint x: 622, startPoint y: 395, endPoint x: 324, endPoint y: 626, distance: 377.0
click at [324, 626] on main "Kỳ Anh - [GEOGRAPHIC_DATA] [DATE] 21:36 (TC) - 38F-005.57 Làm mới In phơi In đơ…" at bounding box center [707, 340] width 1415 height 680
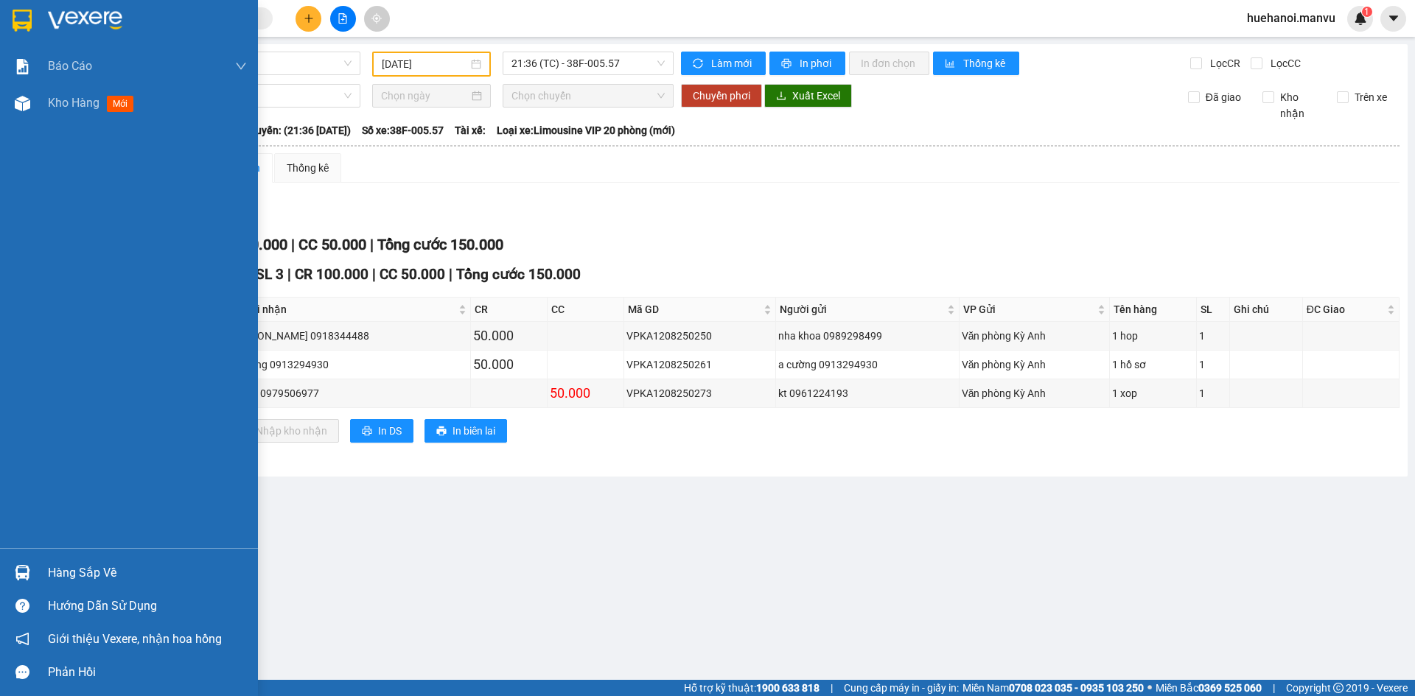
click at [0, 642] on div "Giới thiệu Vexere, nhận hoa hồng" at bounding box center [129, 639] width 258 height 33
click at [62, 98] on span "Kho hàng" at bounding box center [74, 103] width 52 height 14
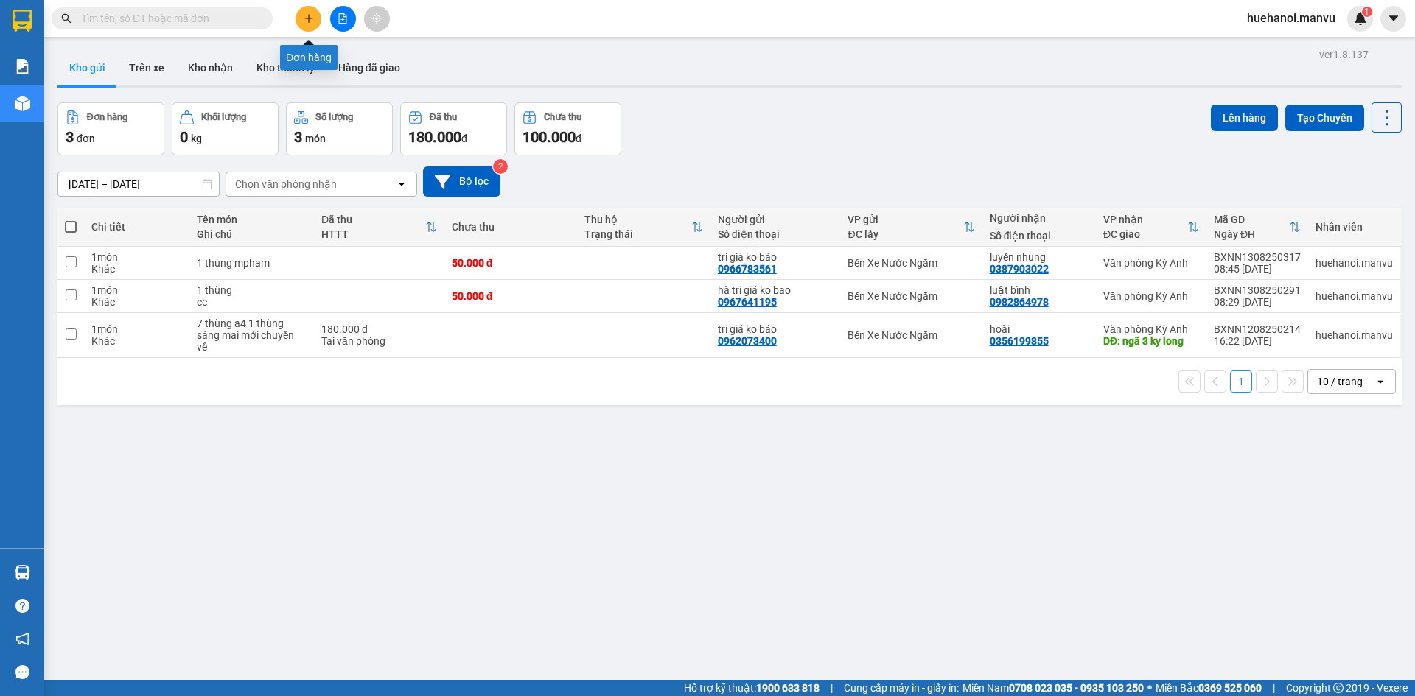
click at [307, 20] on icon "plus" at bounding box center [309, 18] width 10 height 10
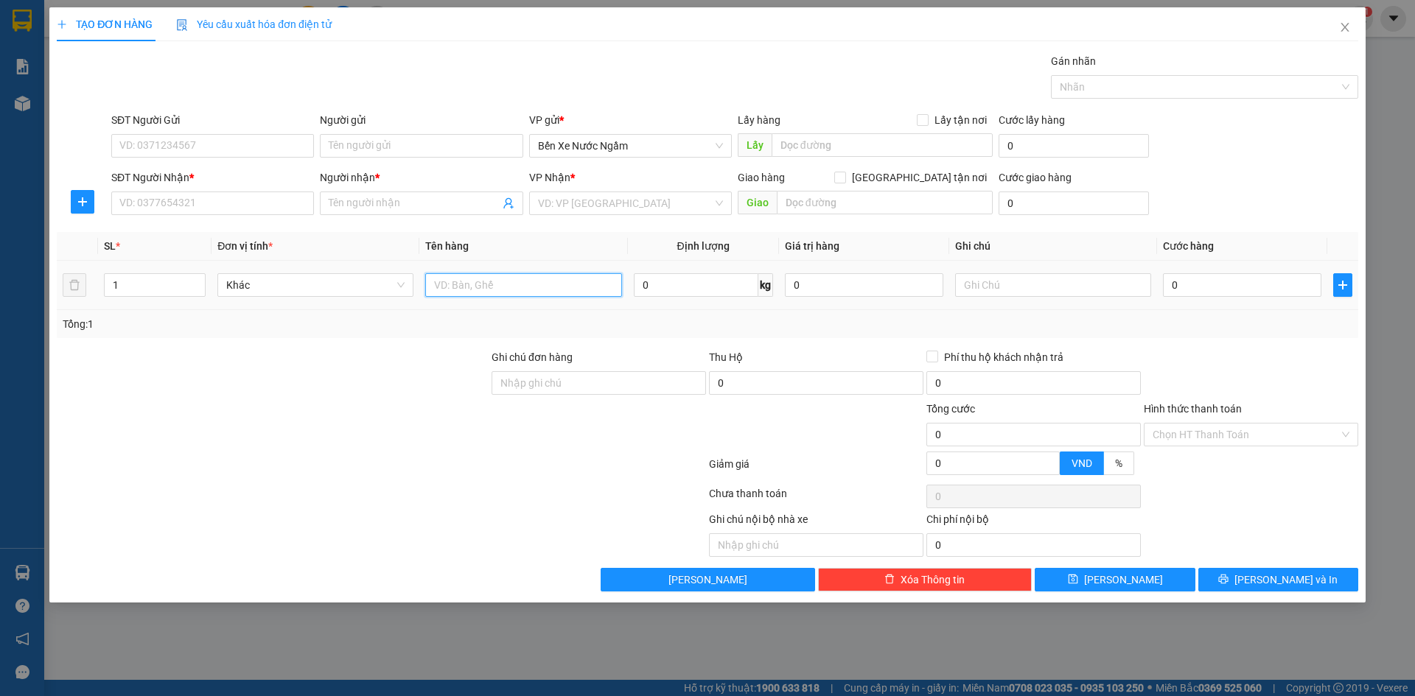
click at [502, 284] on input "text" at bounding box center [523, 285] width 196 height 24
type input "2 thùng"
click at [224, 203] on input "SĐT Người Nhận *" at bounding box center [212, 204] width 203 height 24
type input "0779053177"
click at [581, 198] on input "search" at bounding box center [625, 203] width 175 height 22
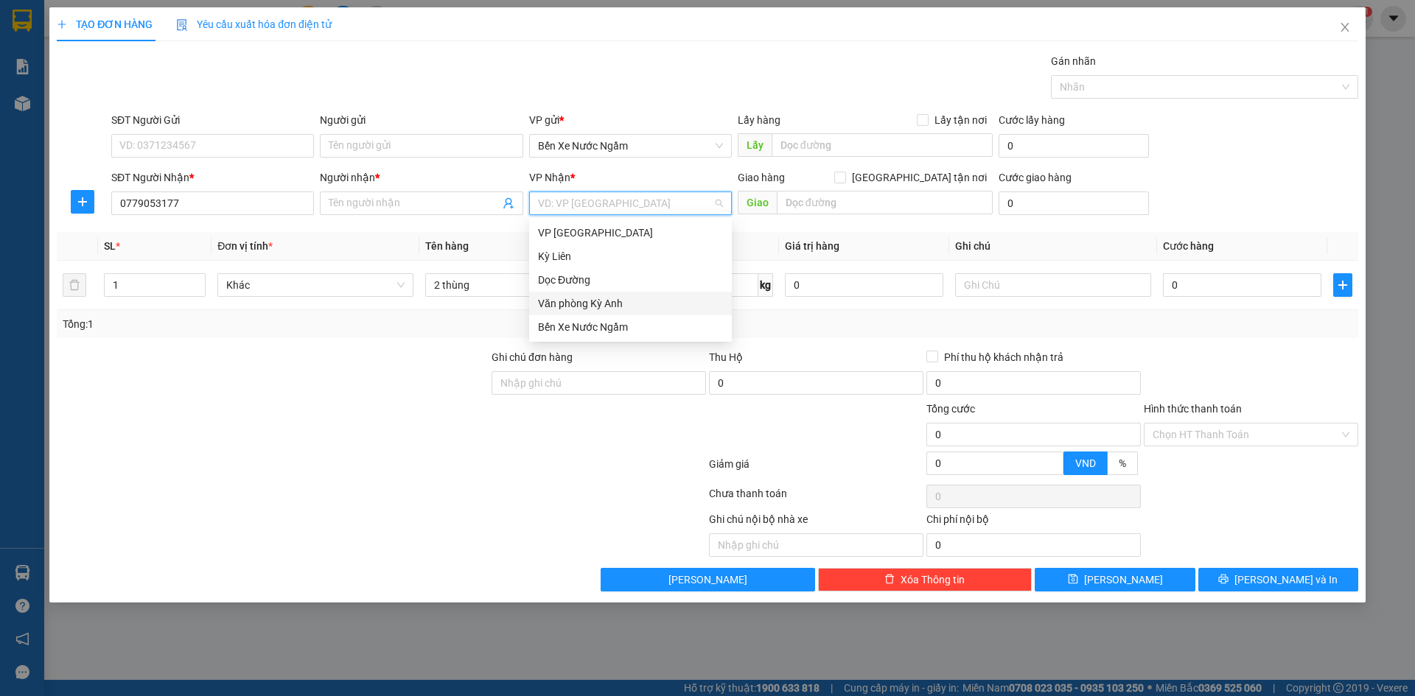
click at [589, 296] on div "Văn phòng Kỳ Anh" at bounding box center [630, 303] width 185 height 16
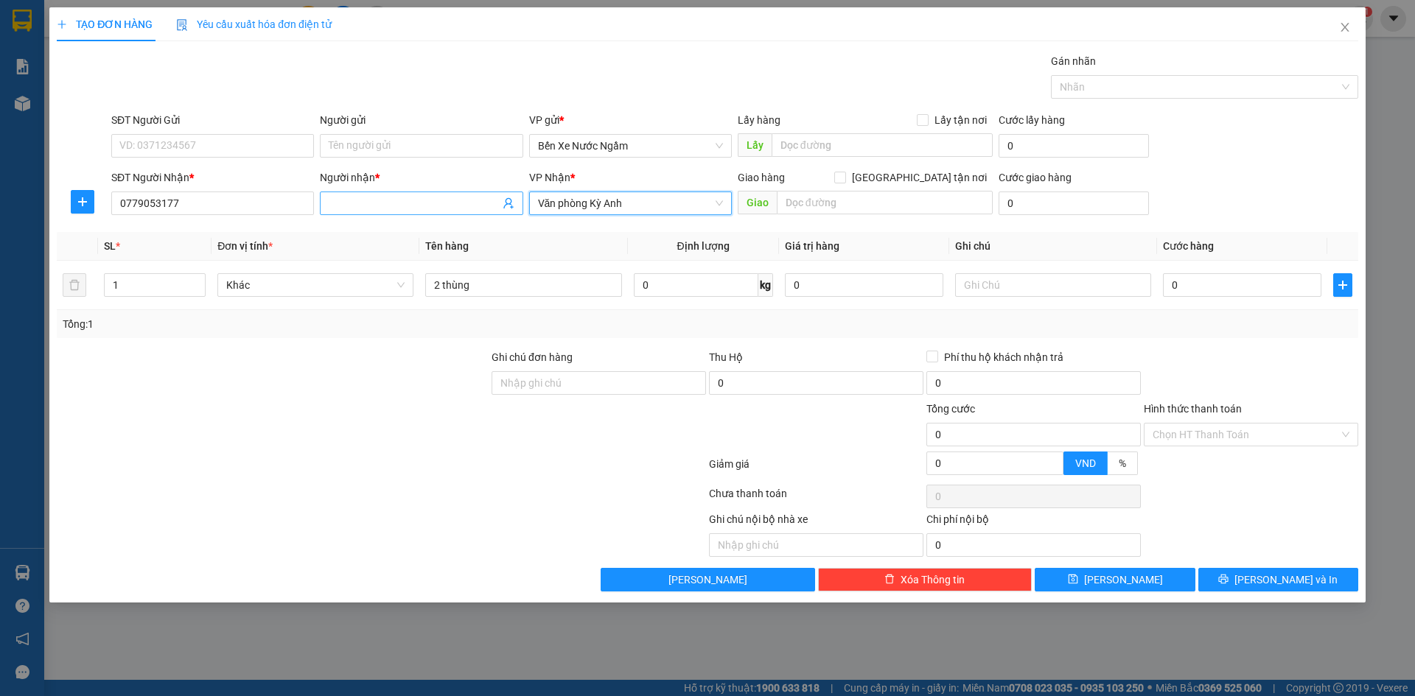
click at [391, 203] on input "Người nhận *" at bounding box center [414, 203] width 170 height 16
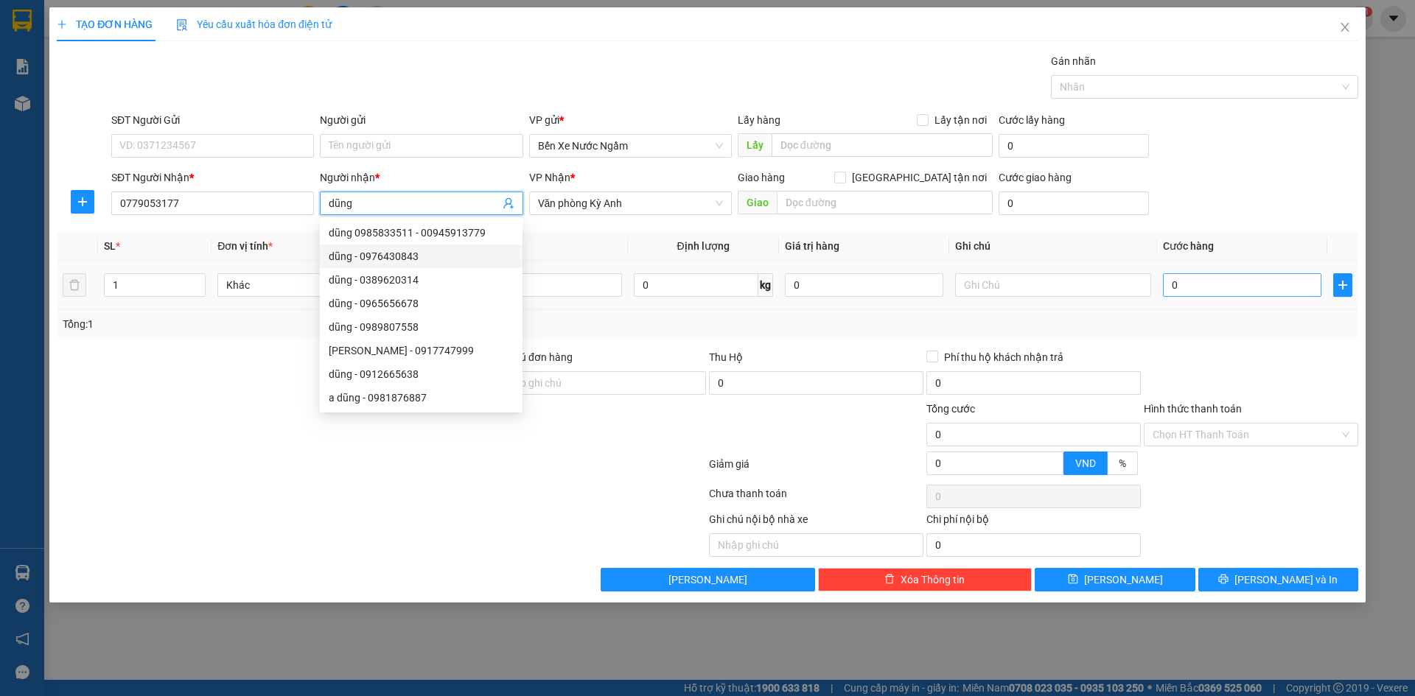
type input "dũng"
click at [1233, 293] on input "0" at bounding box center [1242, 285] width 158 height 24
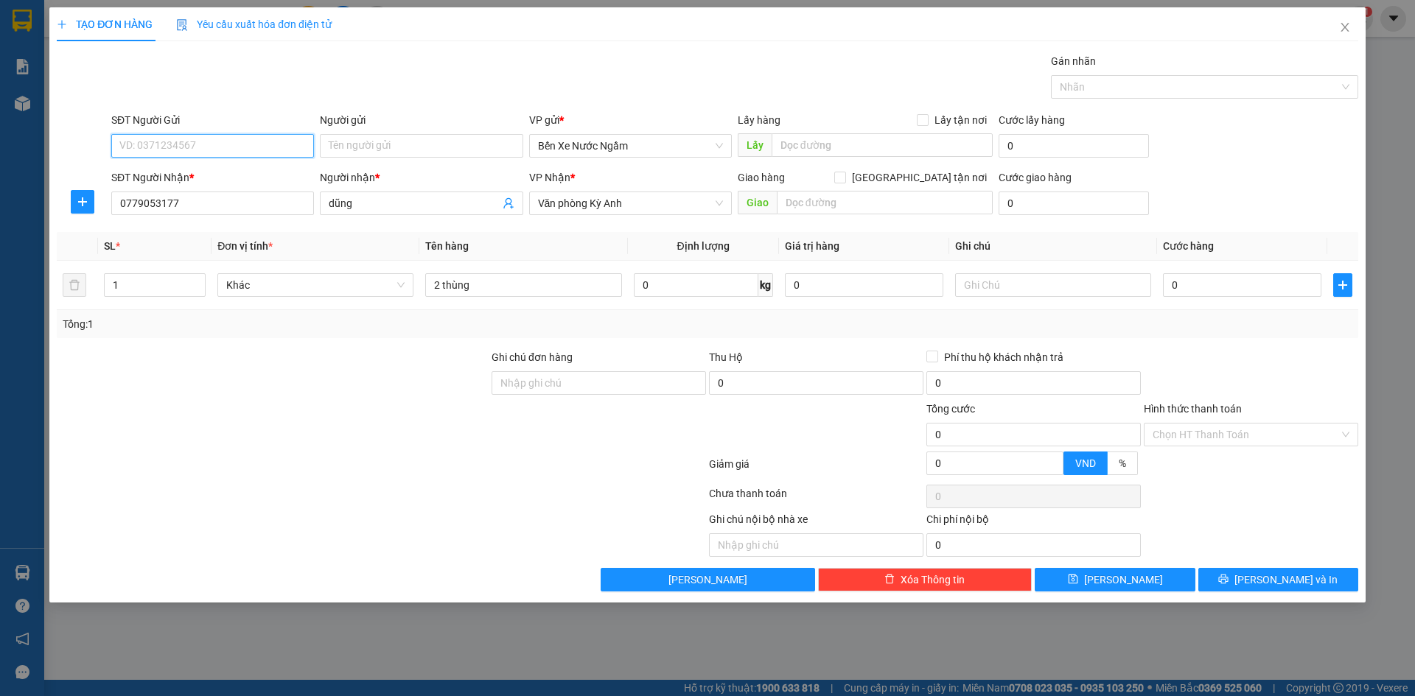
click at [220, 143] on input "SĐT Người Gửi" at bounding box center [212, 146] width 203 height 24
click at [821, 197] on input "text" at bounding box center [885, 203] width 216 height 24
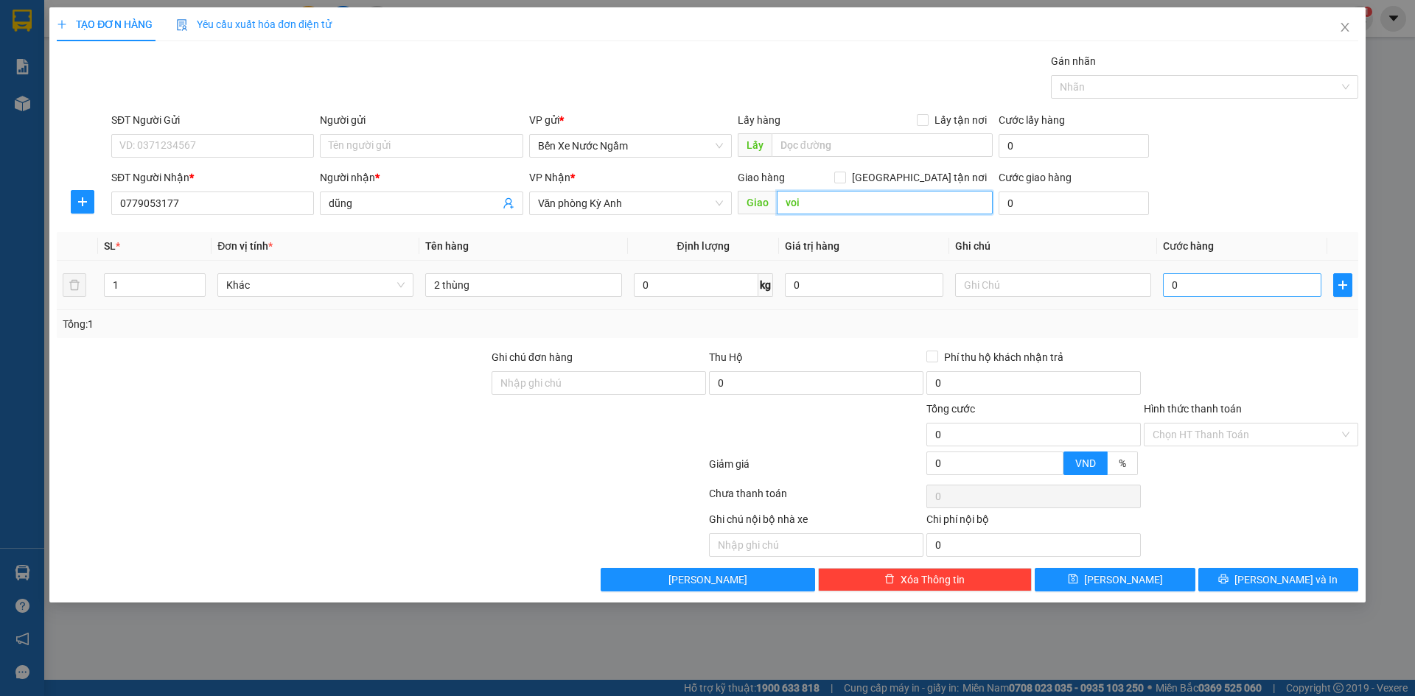
type input "voi"
click at [1260, 284] on input "0" at bounding box center [1242, 285] width 158 height 24
type input "1"
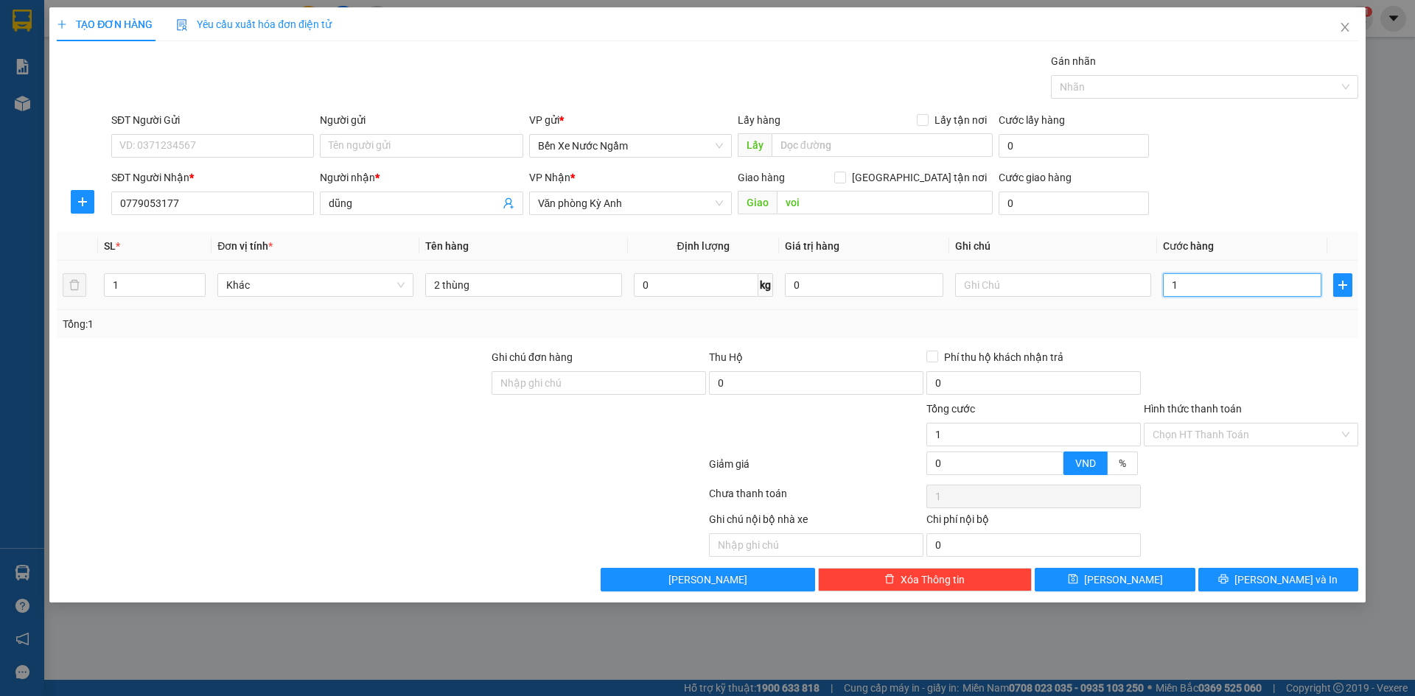
type input "10"
type input "100"
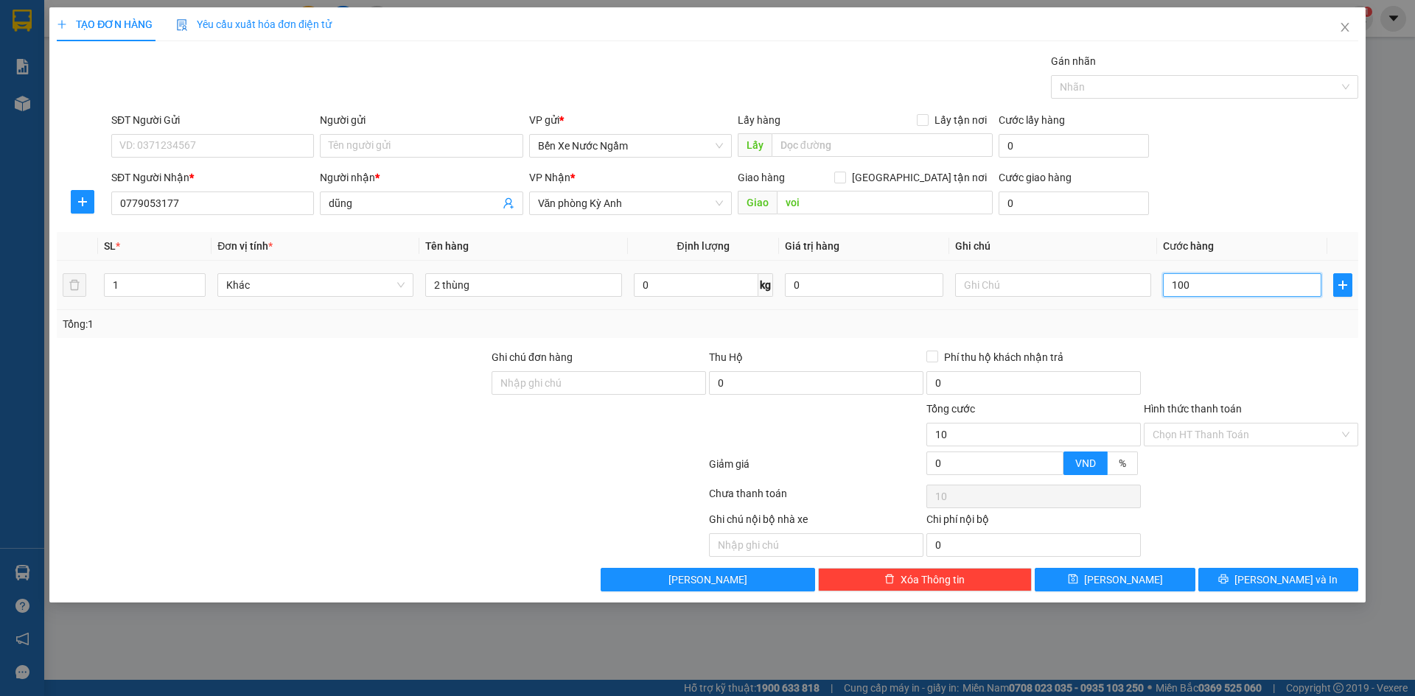
type input "100"
type input "1.000"
type input "10.000"
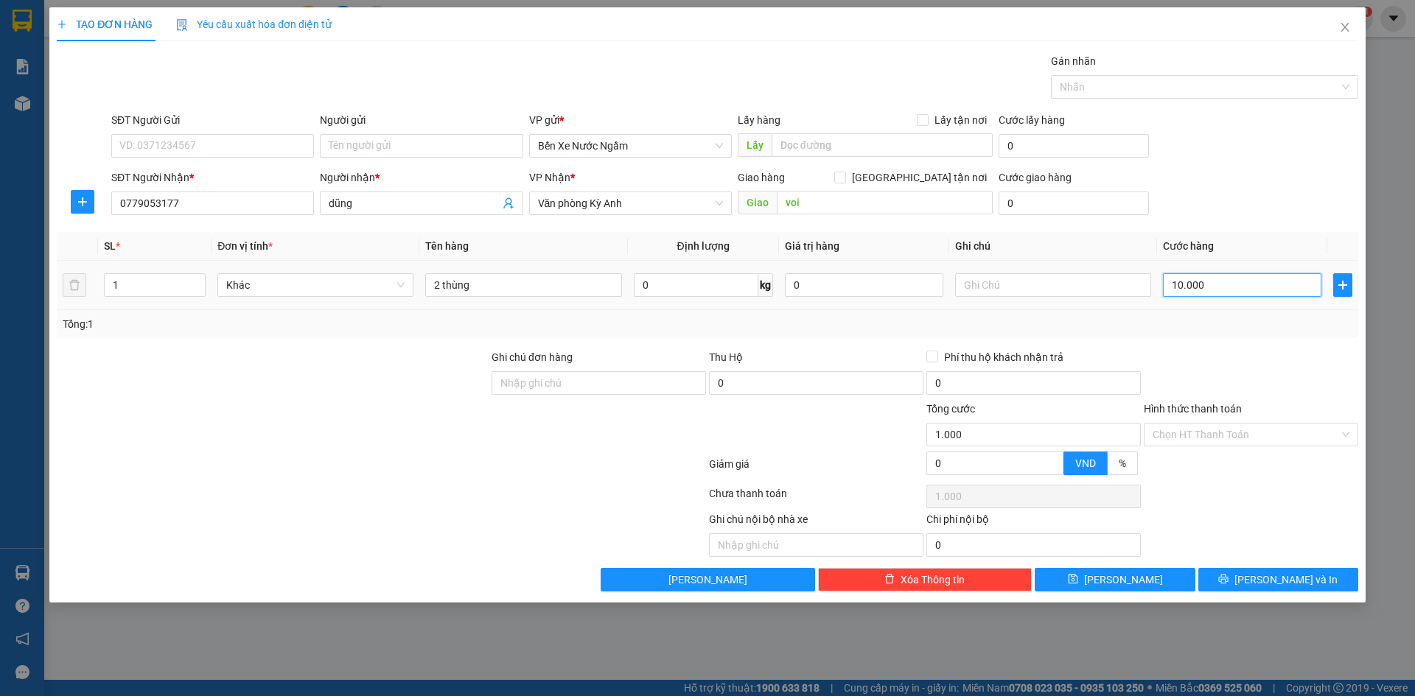
type input "10.000"
type input "100.000"
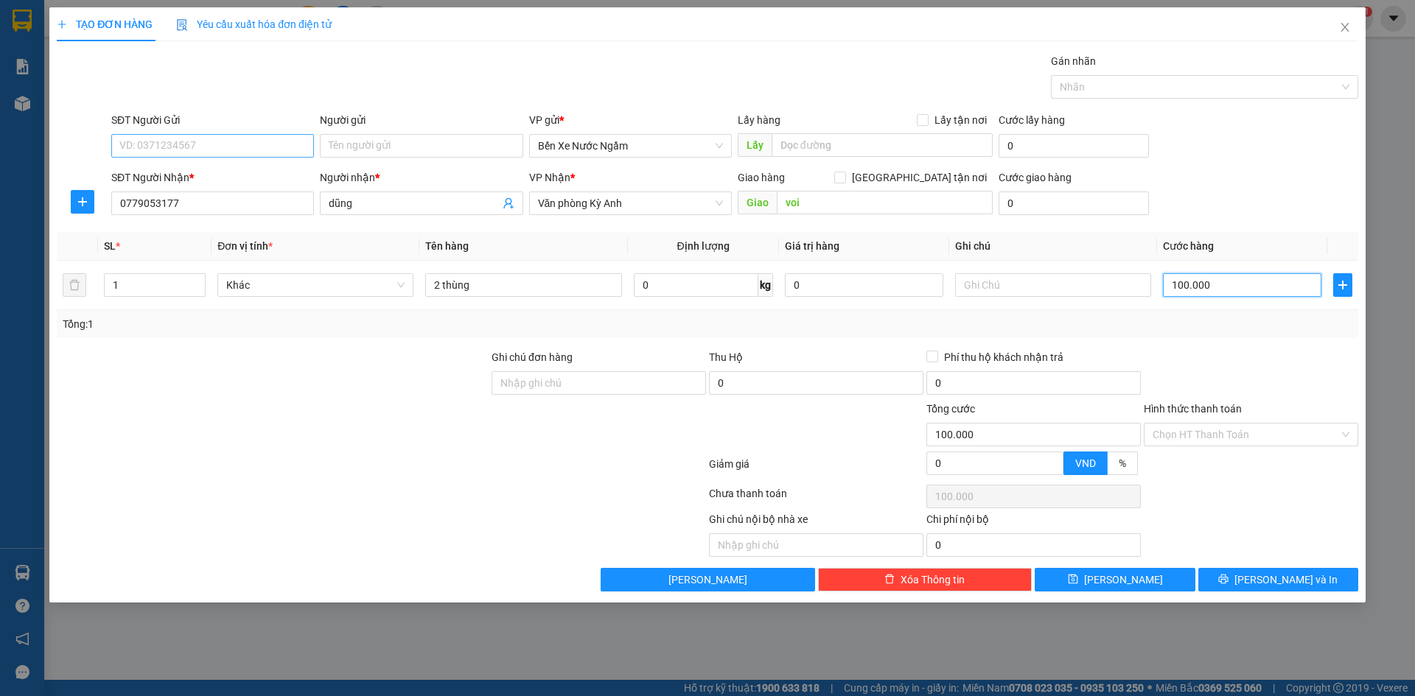
type input "100.000"
click at [180, 145] on input "SĐT Người Gửi" at bounding box center [212, 146] width 203 height 24
type input "0972981015"
click at [393, 147] on input "Người gửi" at bounding box center [421, 146] width 203 height 24
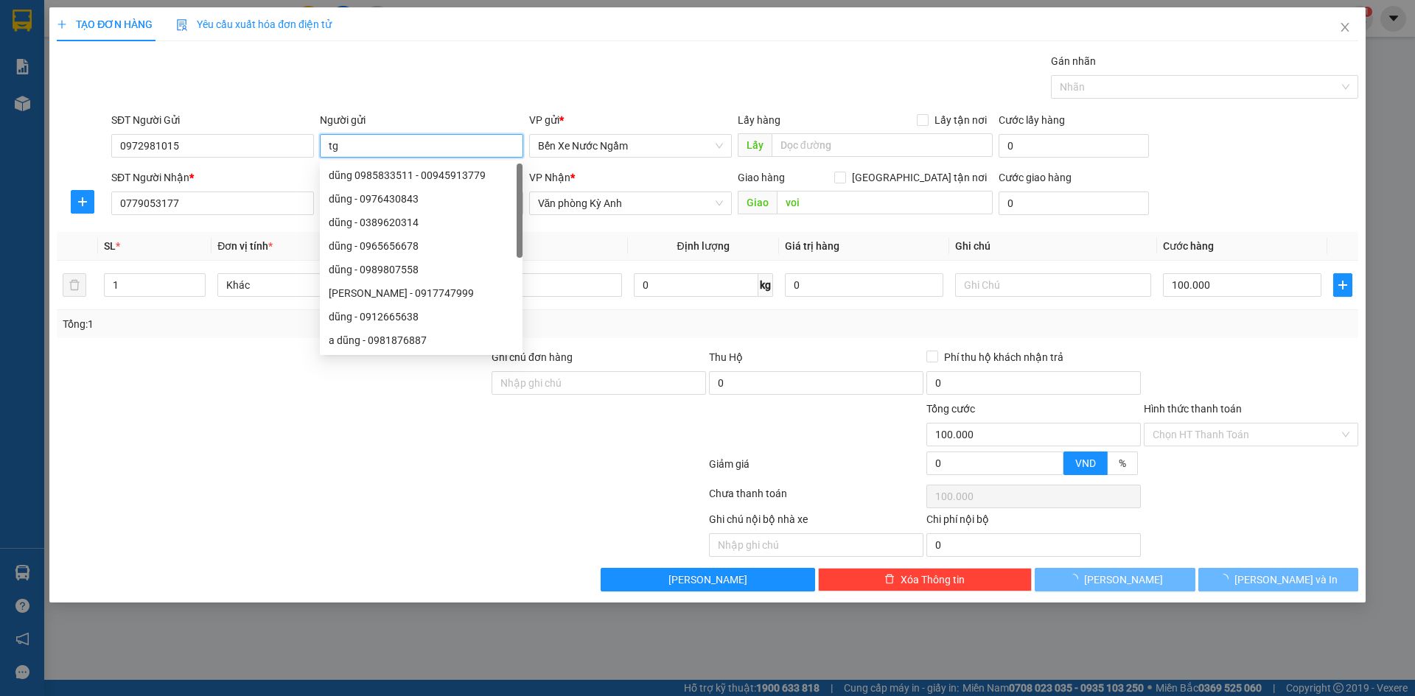
type input "t"
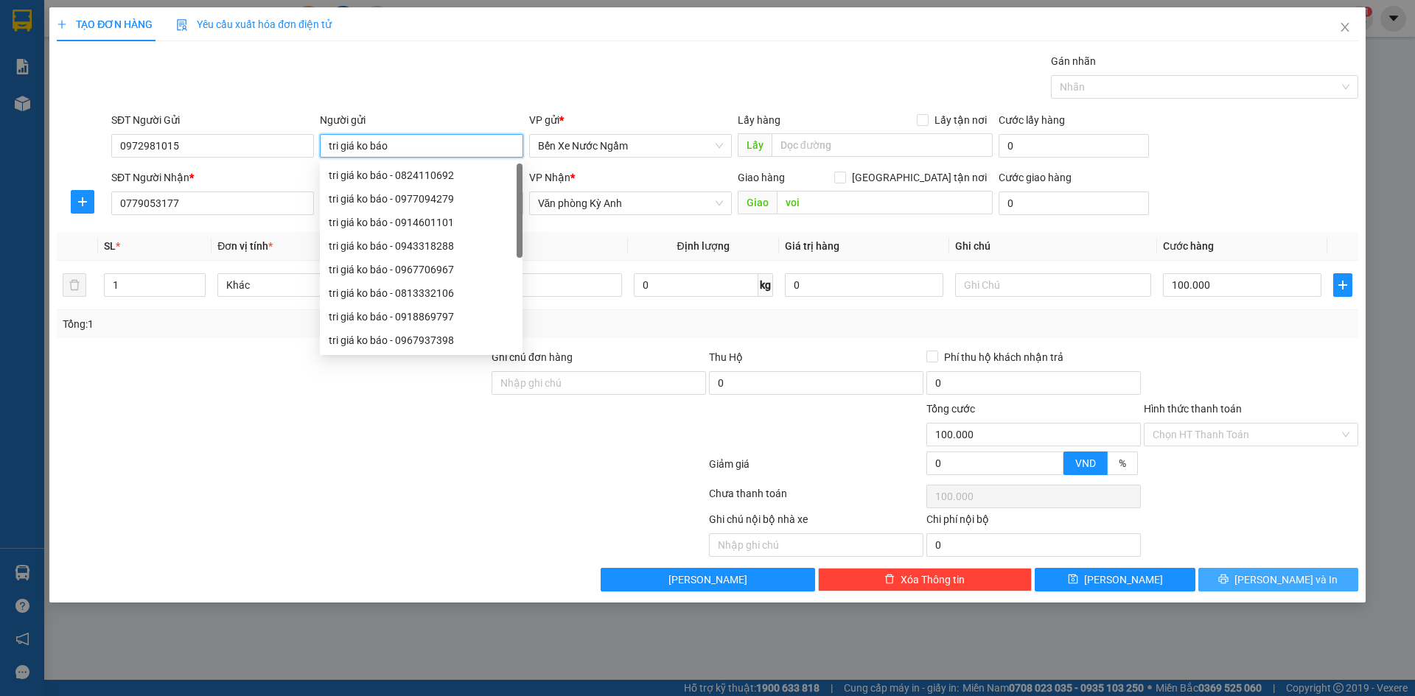
type input "tri giá ko báo"
click at [1260, 584] on button "[PERSON_NAME] và In" at bounding box center [1278, 580] width 160 height 24
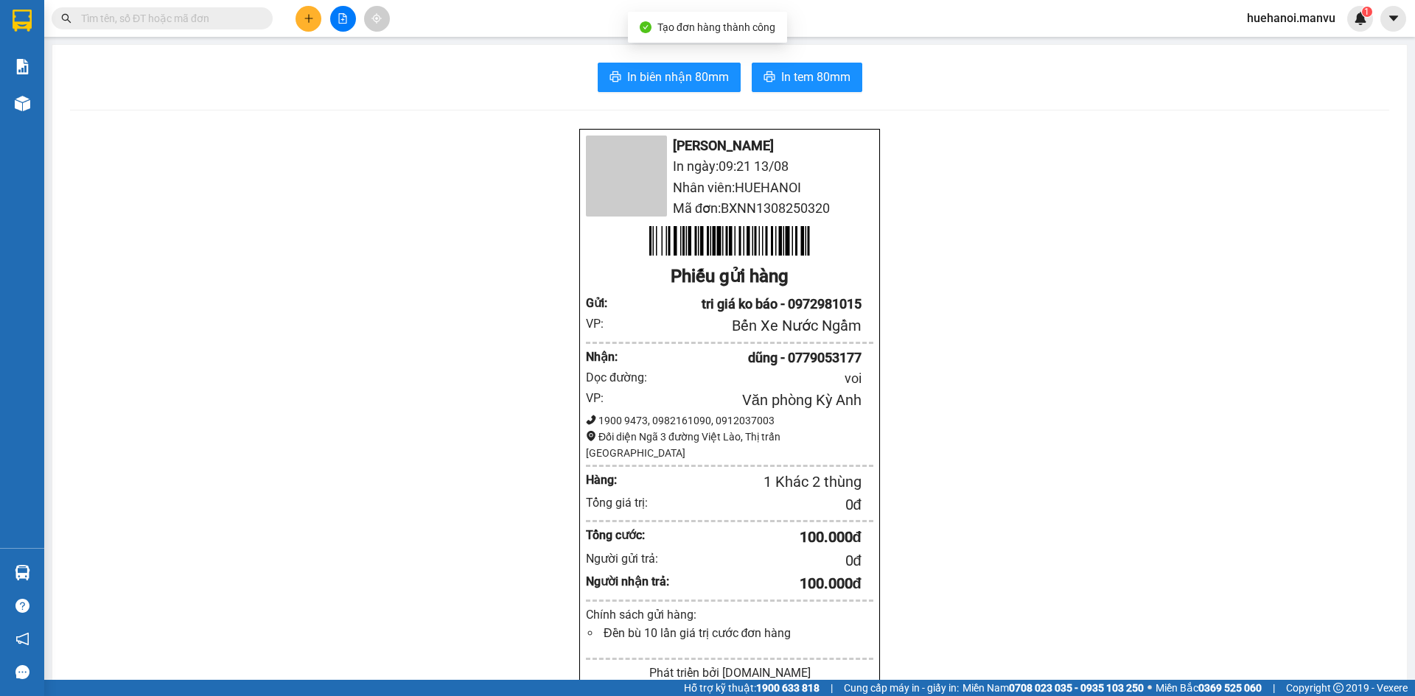
click at [705, 92] on div "In biên nhận 80mm In tem 80mm Mận Vũ In ngày: 09:21 [DATE] Nhân viên: HUEHANOI …" at bounding box center [729, 569] width 1354 height 1048
click at [708, 80] on span "In biên nhận 80mm" at bounding box center [678, 77] width 102 height 18
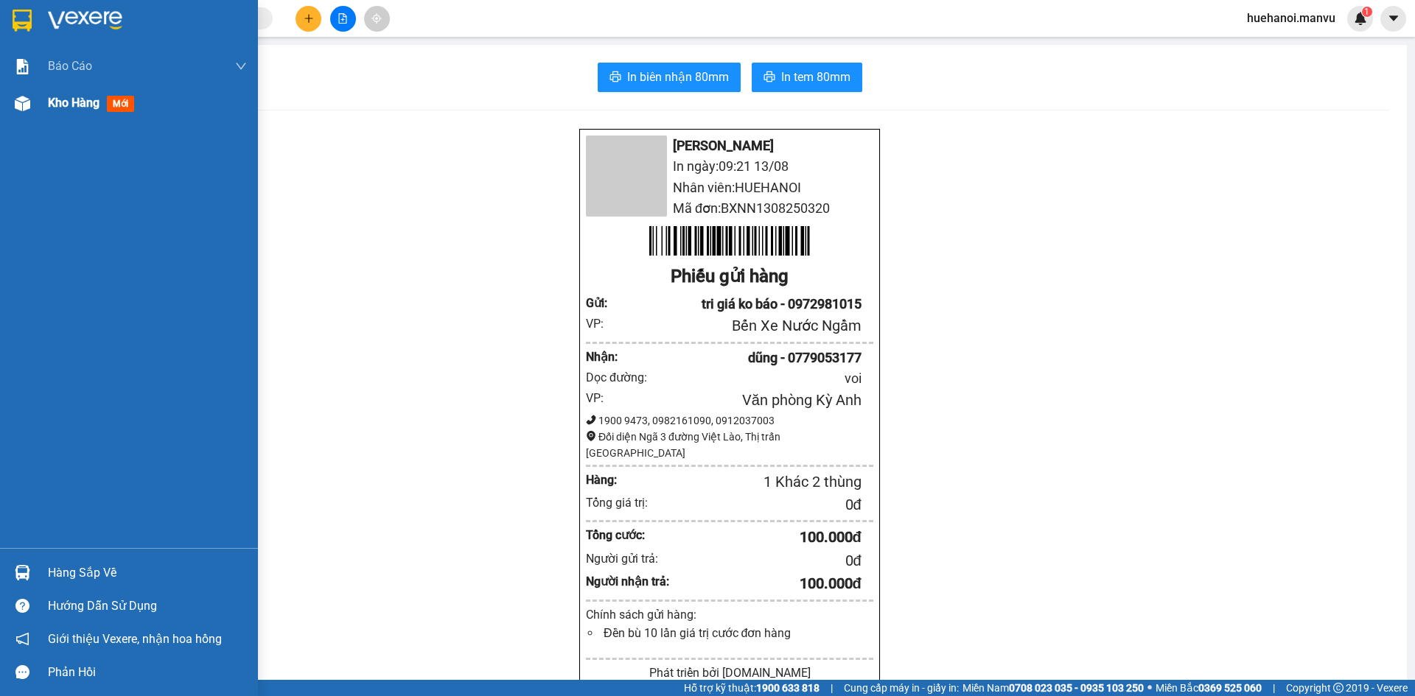
click at [70, 91] on div "Kho hàng mới" at bounding box center [147, 103] width 199 height 37
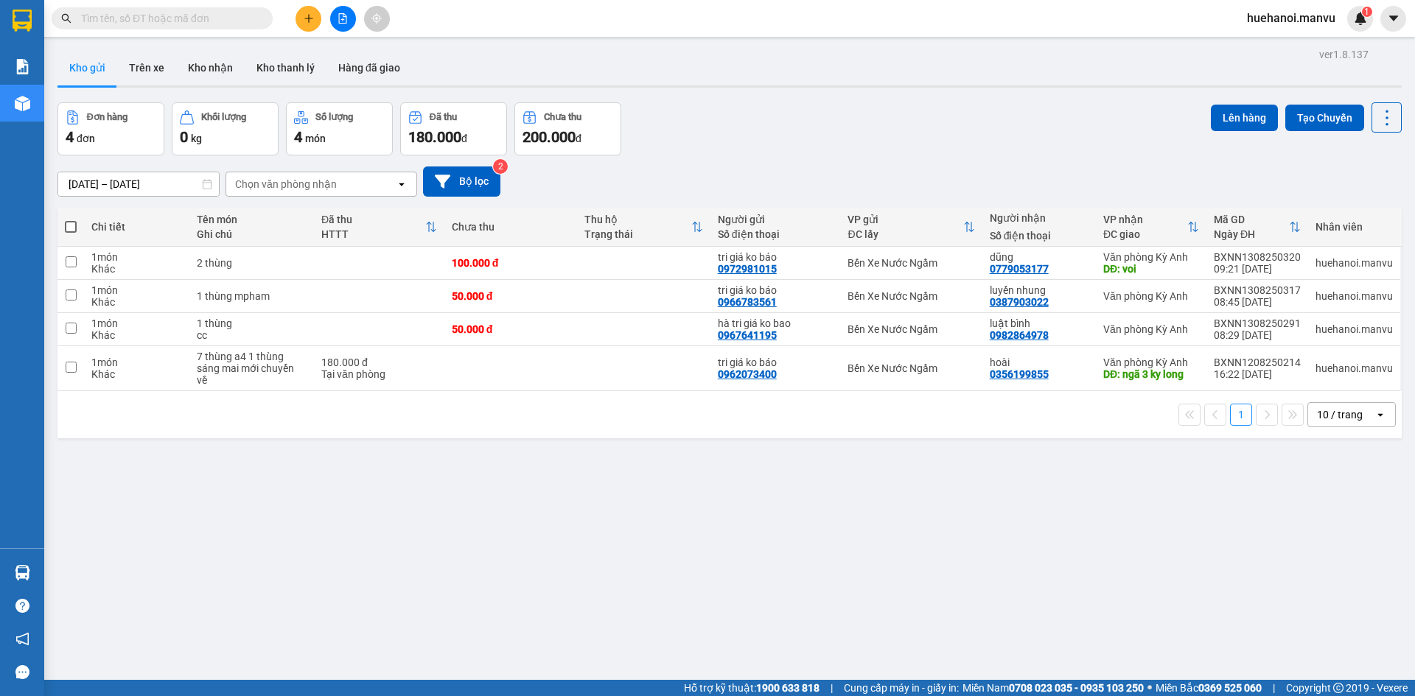
click at [71, 228] on span at bounding box center [71, 227] width 12 height 12
click at [71, 220] on input "checkbox" at bounding box center [71, 220] width 0 height 0
checkbox input "true"
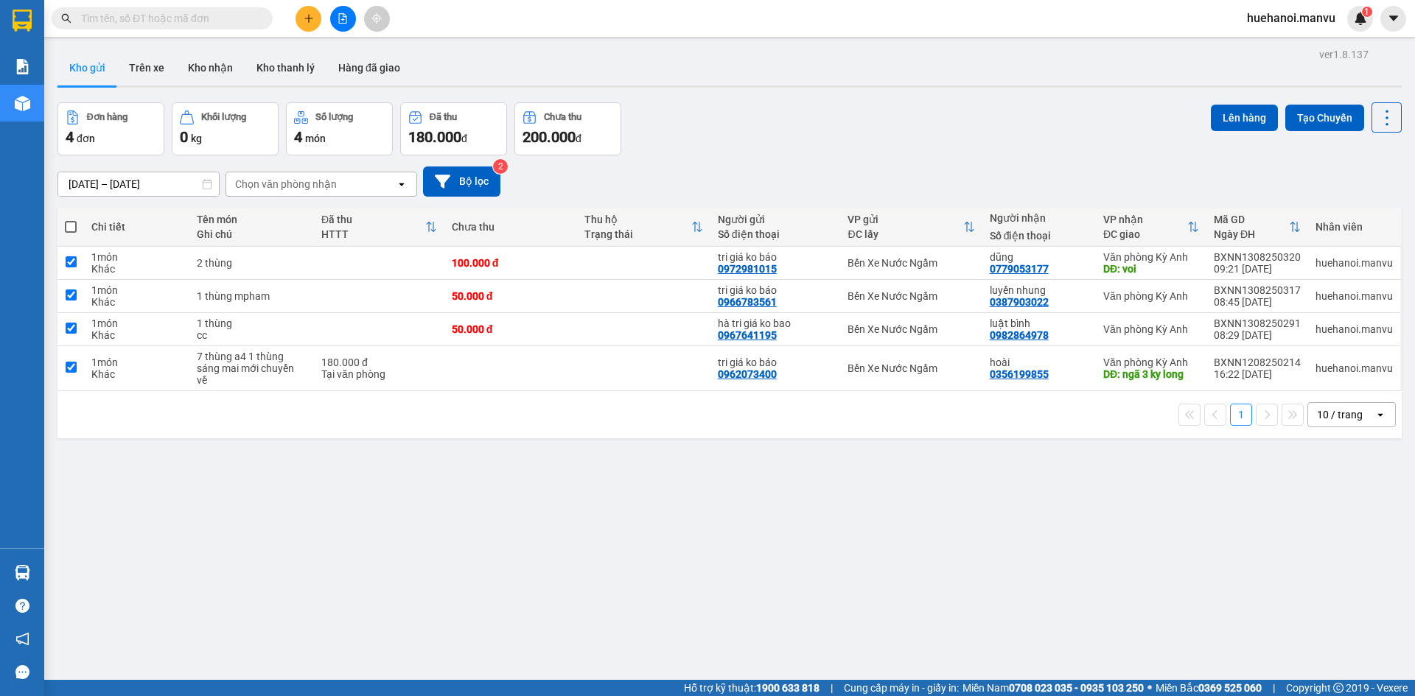
checkbox input "true"
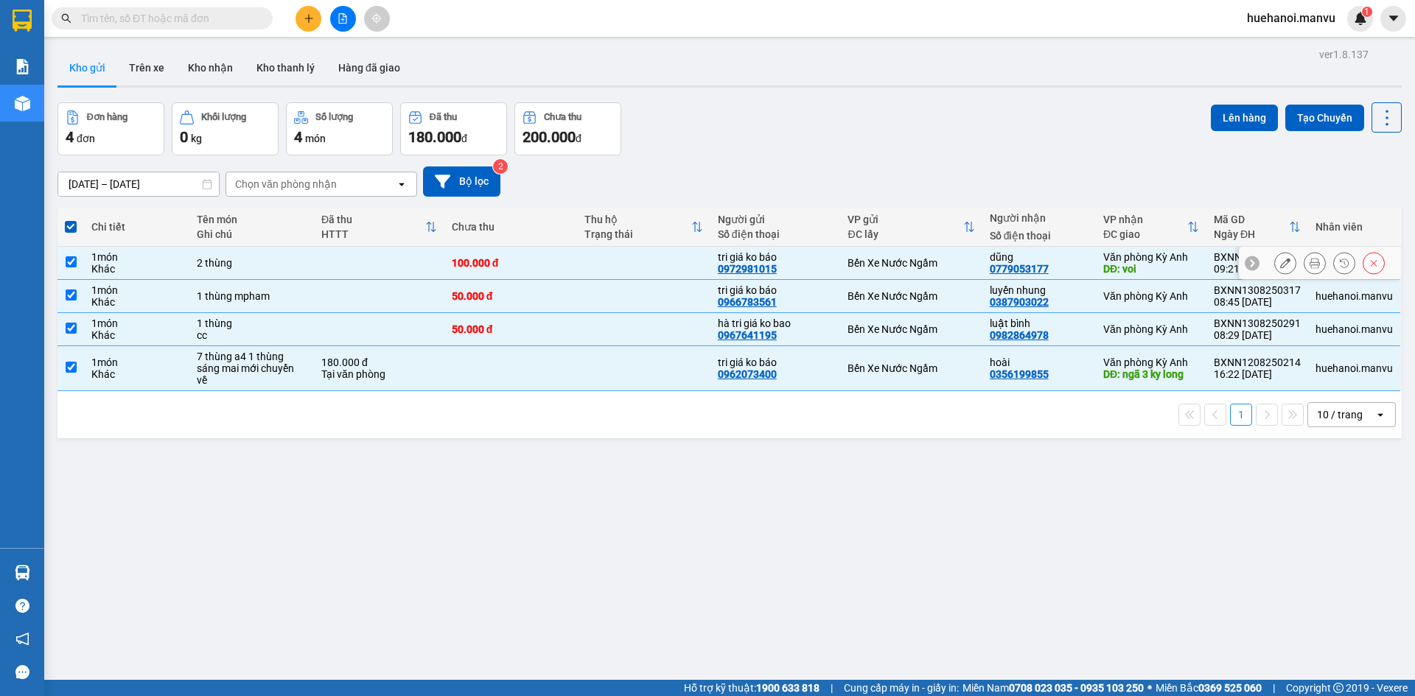
click at [71, 263] on input "checkbox" at bounding box center [71, 261] width 11 height 11
checkbox input "false"
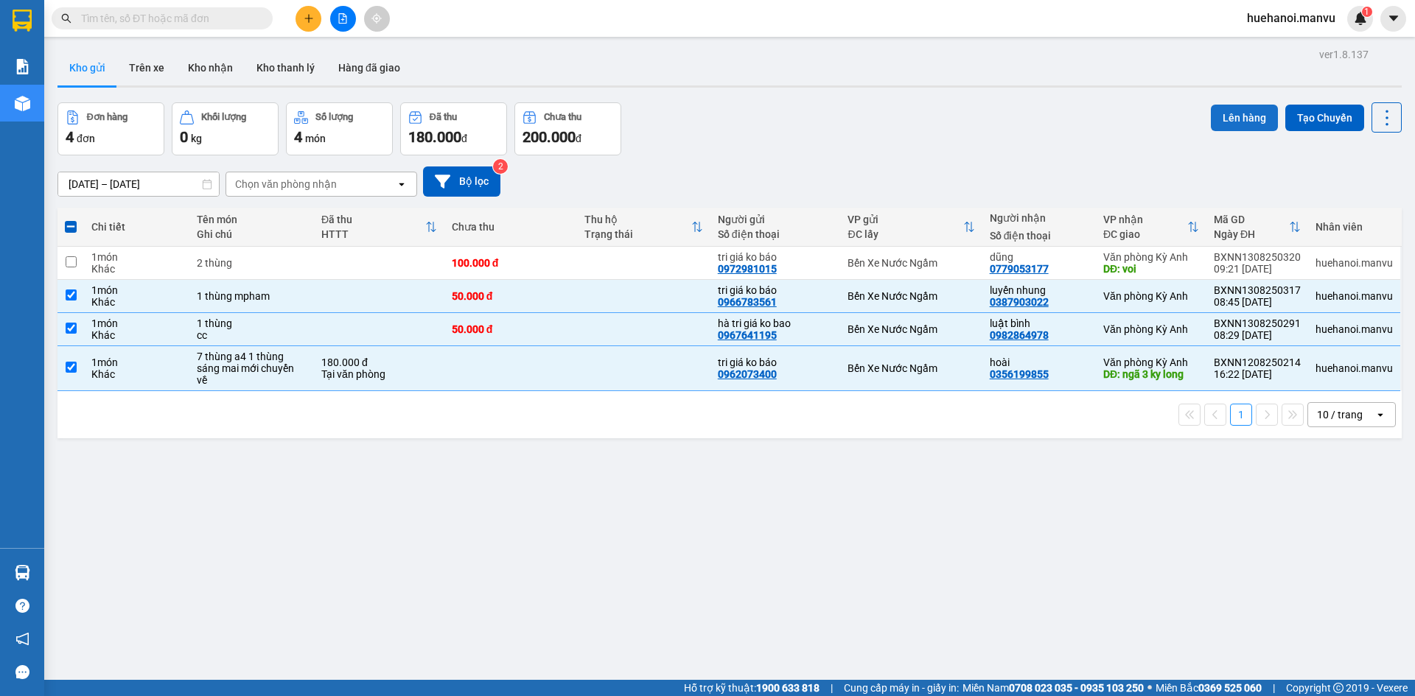
click at [1224, 125] on button "Lên hàng" at bounding box center [1244, 118] width 67 height 27
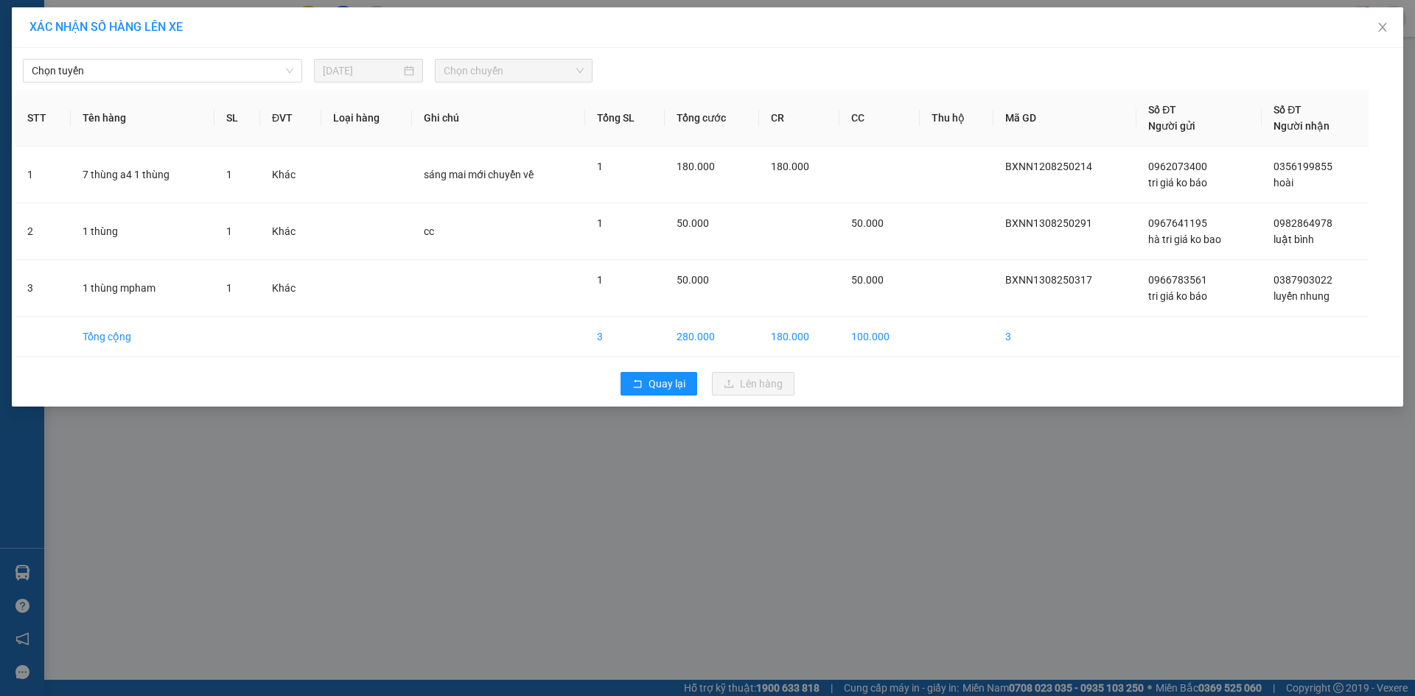
click at [106, 55] on div "Chọn tuyến [DATE] Chọn chuyến" at bounding box center [707, 67] width 1384 height 31
click at [103, 70] on span "Chọn tuyến" at bounding box center [163, 71] width 262 height 22
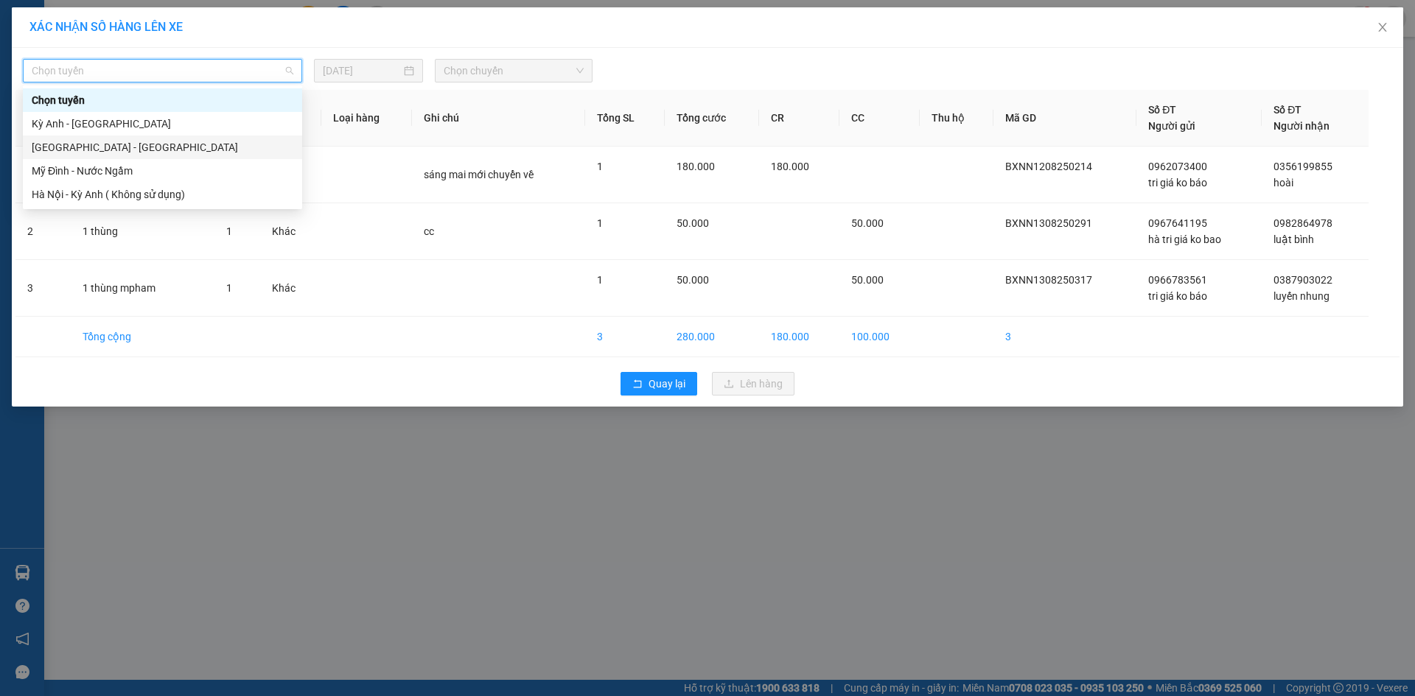
click at [88, 146] on div "[GEOGRAPHIC_DATA] - [GEOGRAPHIC_DATA]" at bounding box center [163, 147] width 262 height 16
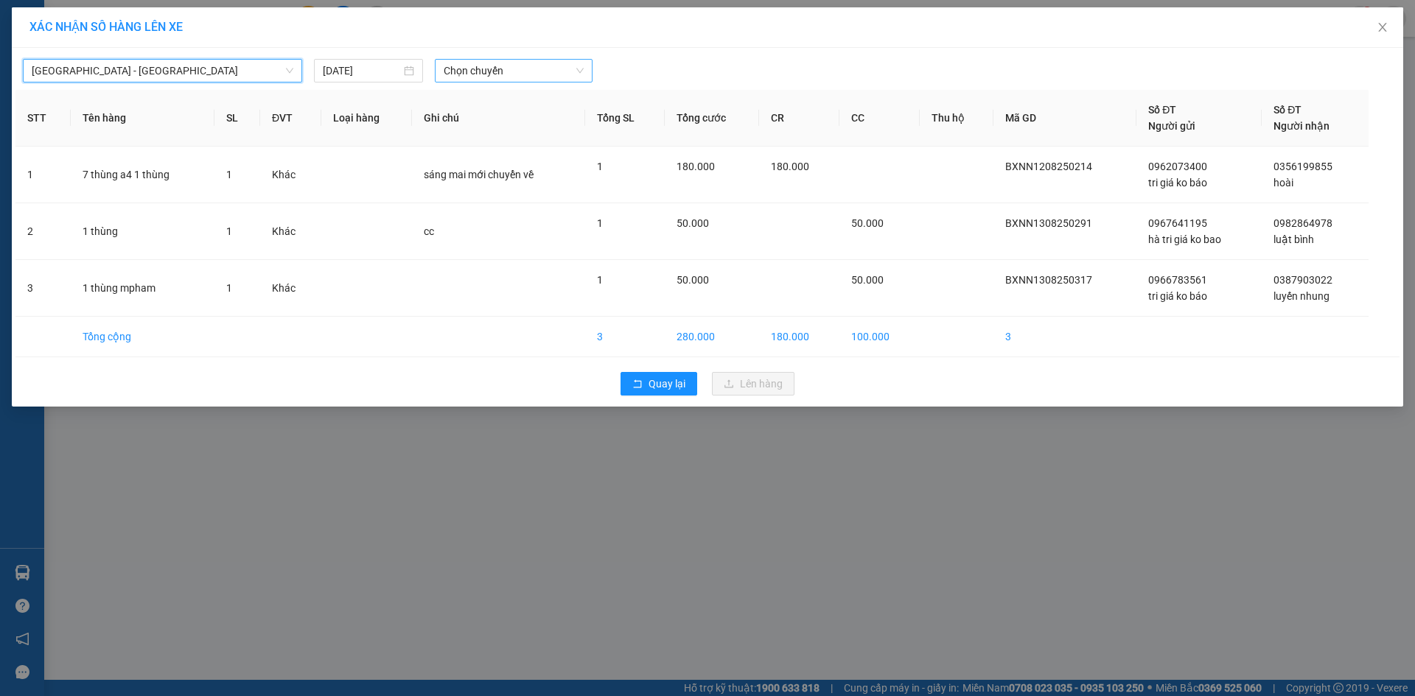
click at [510, 71] on span "Chọn chuyến" at bounding box center [514, 71] width 140 height 22
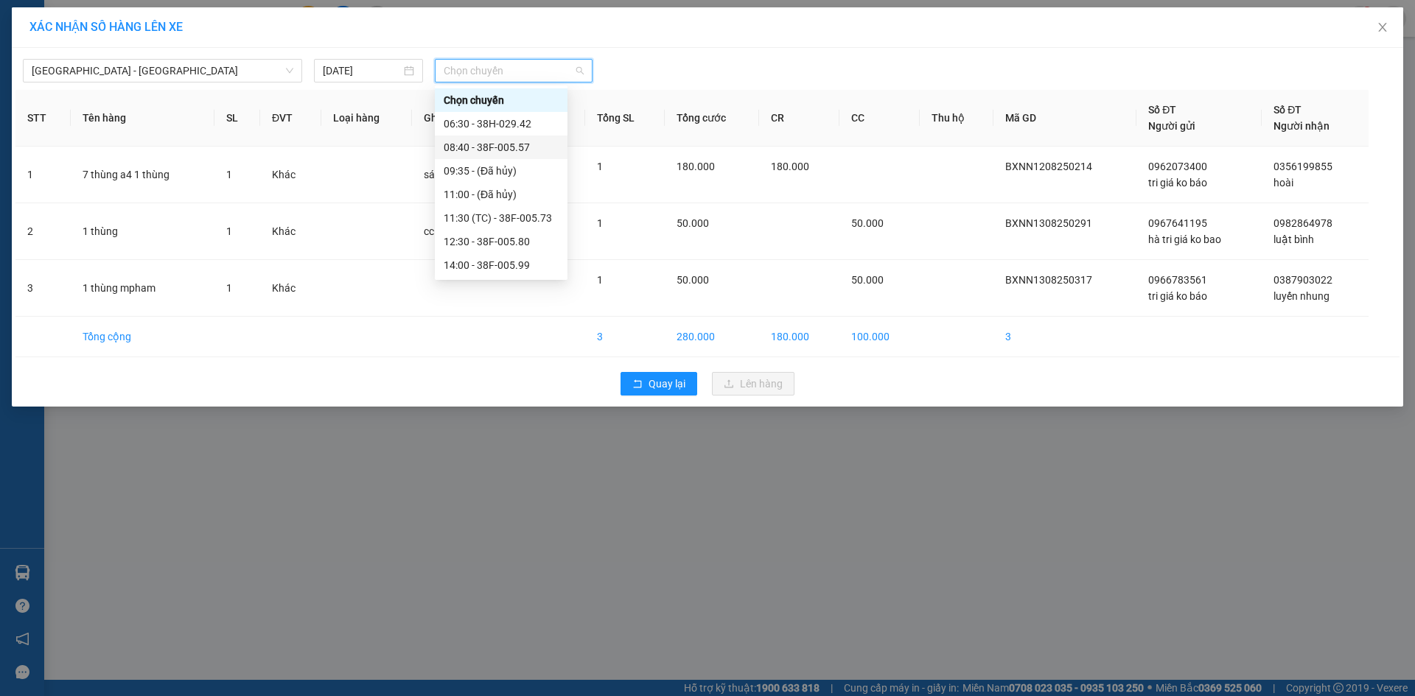
click at [491, 150] on div "08:40 - 38F-005.57" at bounding box center [501, 147] width 115 height 16
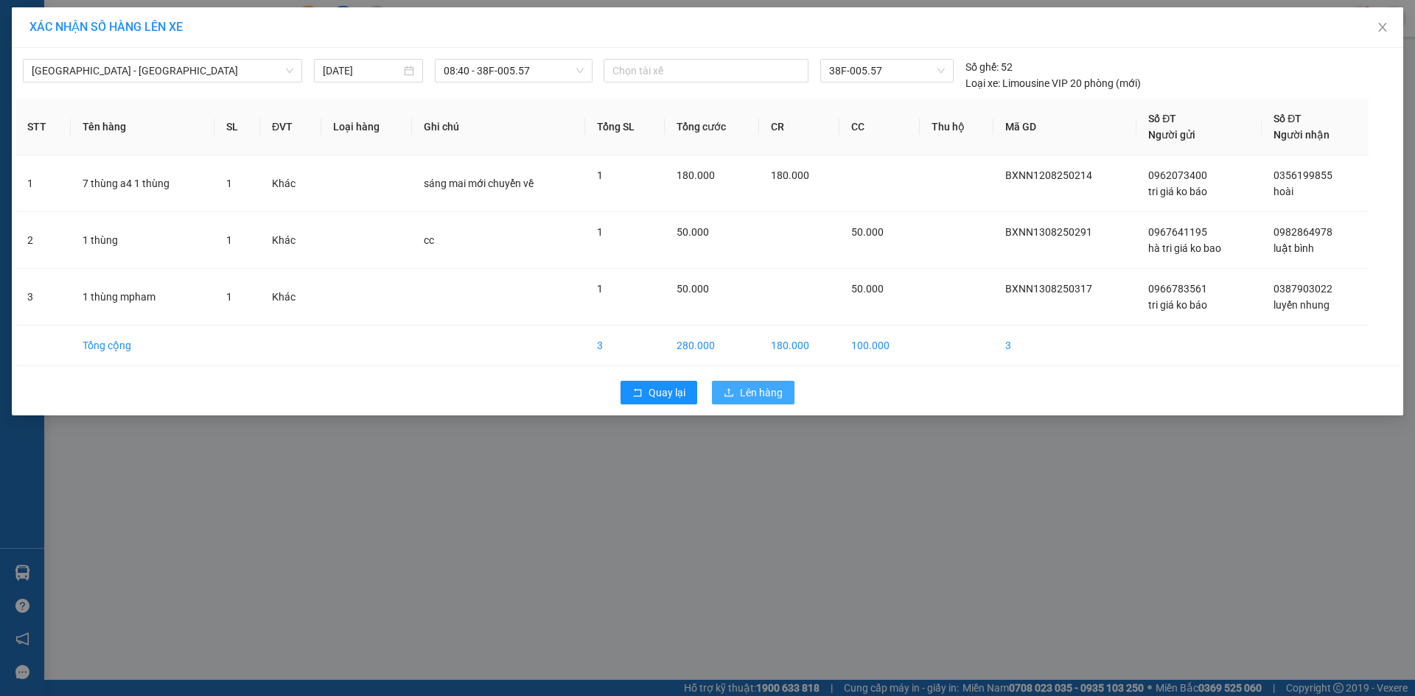
click at [756, 388] on span "Lên hàng" at bounding box center [761, 393] width 43 height 16
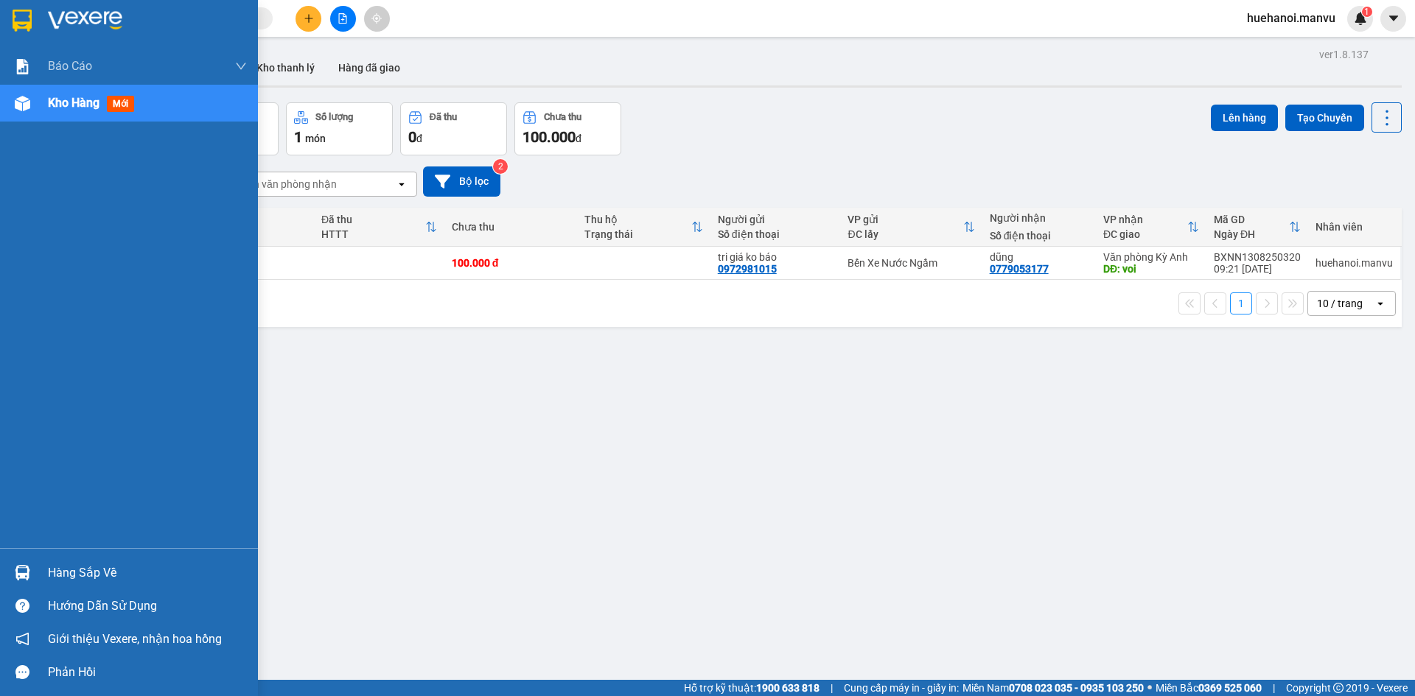
click at [115, 580] on div "Hàng sắp về" at bounding box center [147, 573] width 199 height 22
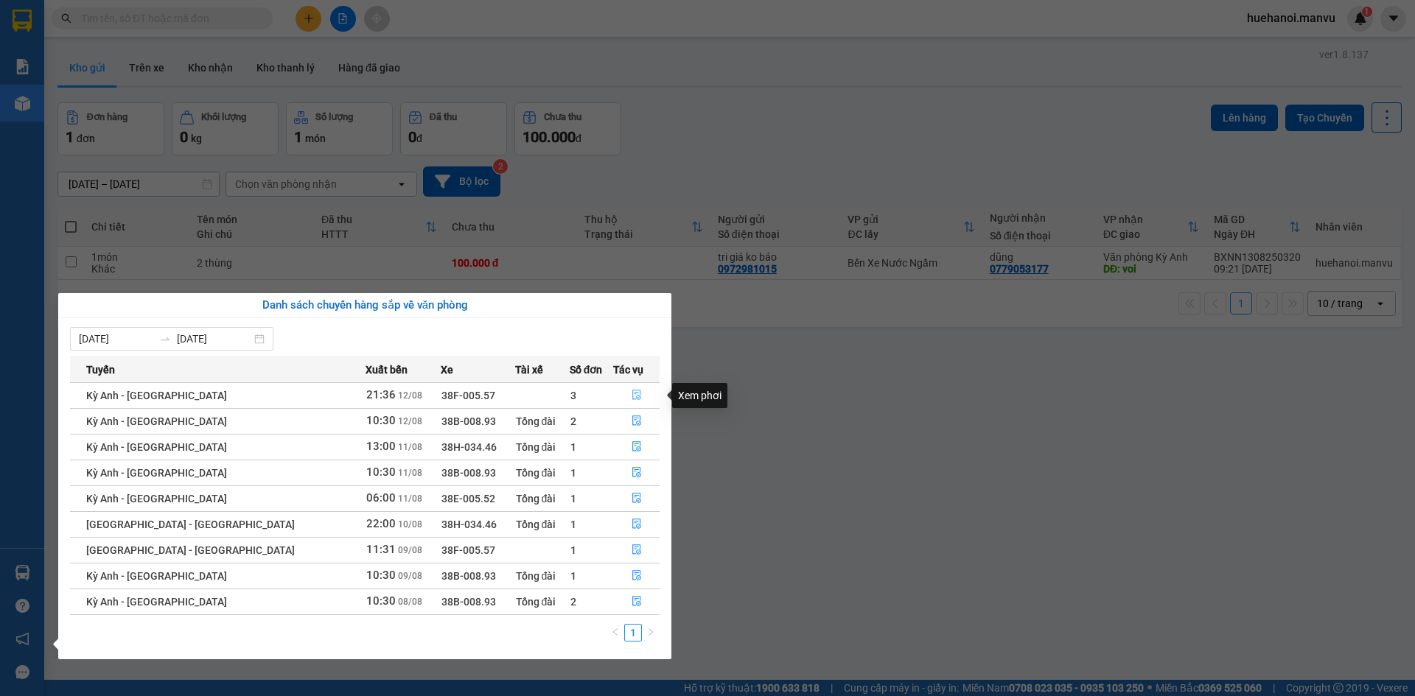
click at [616, 399] on button "button" at bounding box center [636, 396] width 45 height 24
